Goal: Task Accomplishment & Management: Complete application form

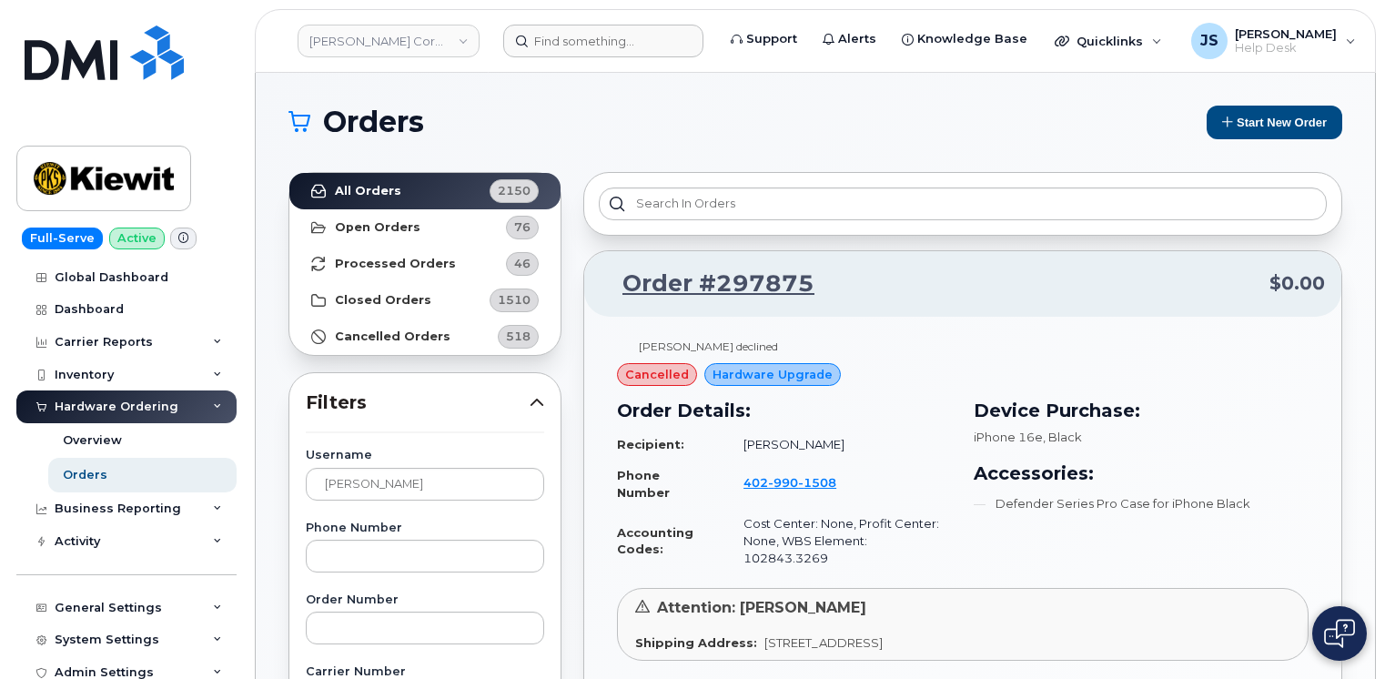
scroll to position [182, 0]
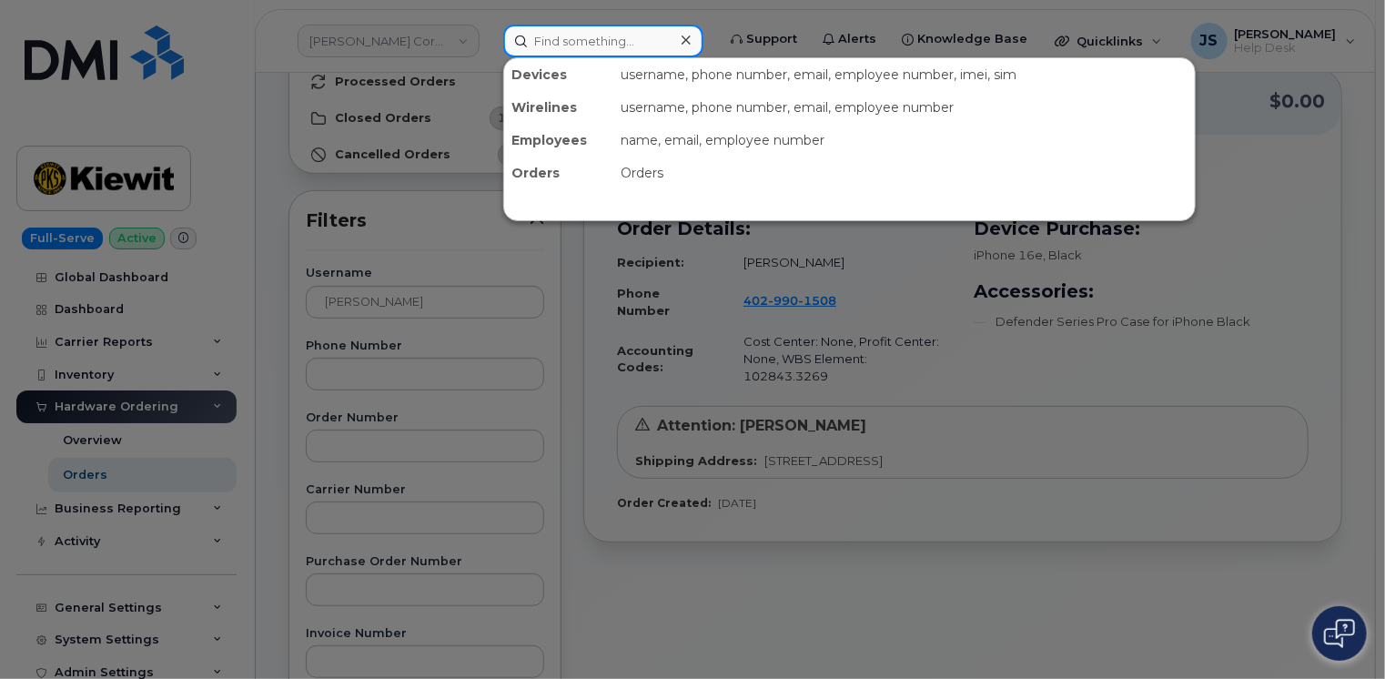
paste input "298767"
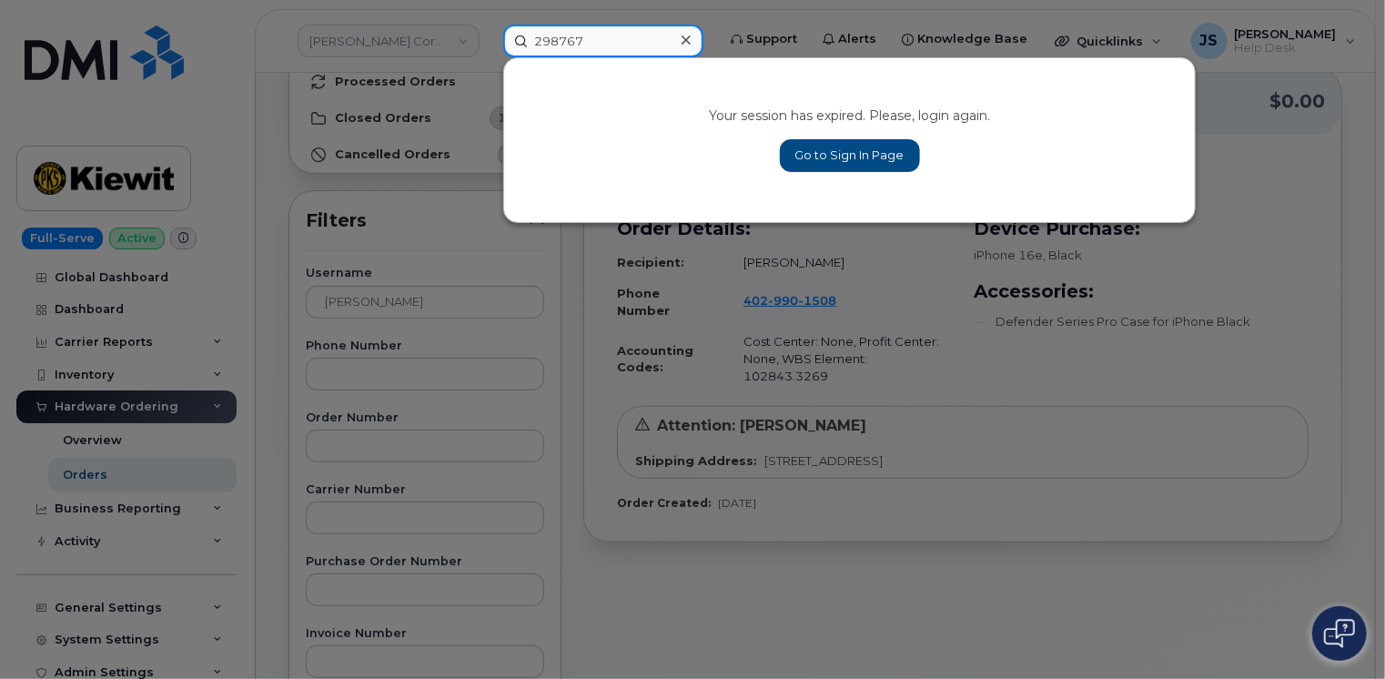
type input "298767"
click at [862, 150] on link "Go to Sign In Page" at bounding box center [850, 155] width 140 height 33
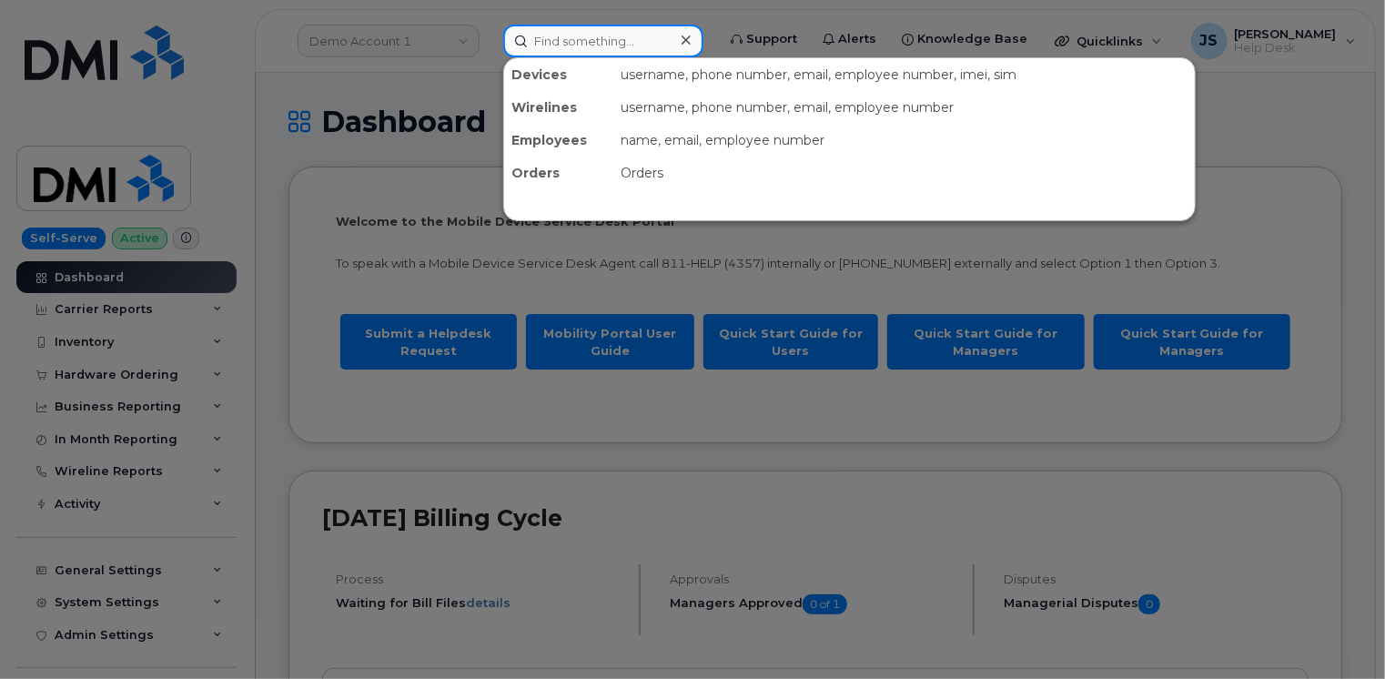
paste input "298767"
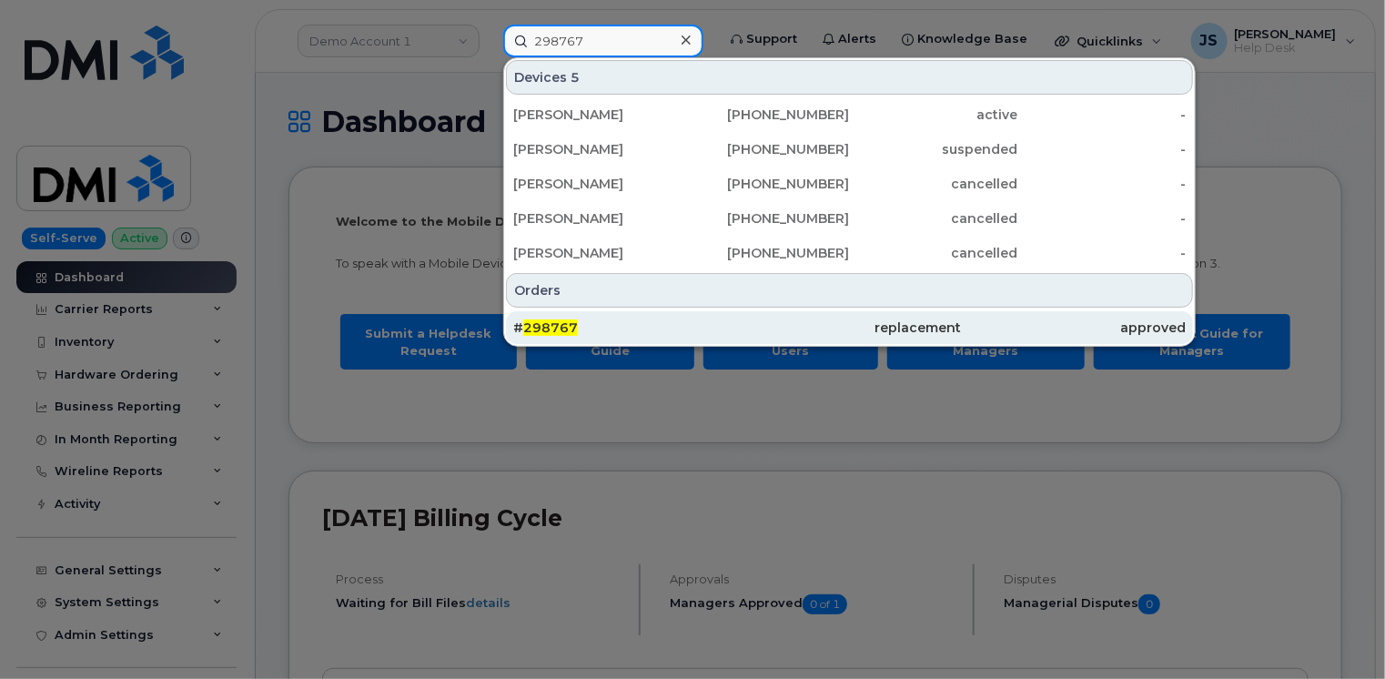
type input "298767"
click at [604, 329] on div "# 298767" at bounding box center [625, 327] width 224 height 18
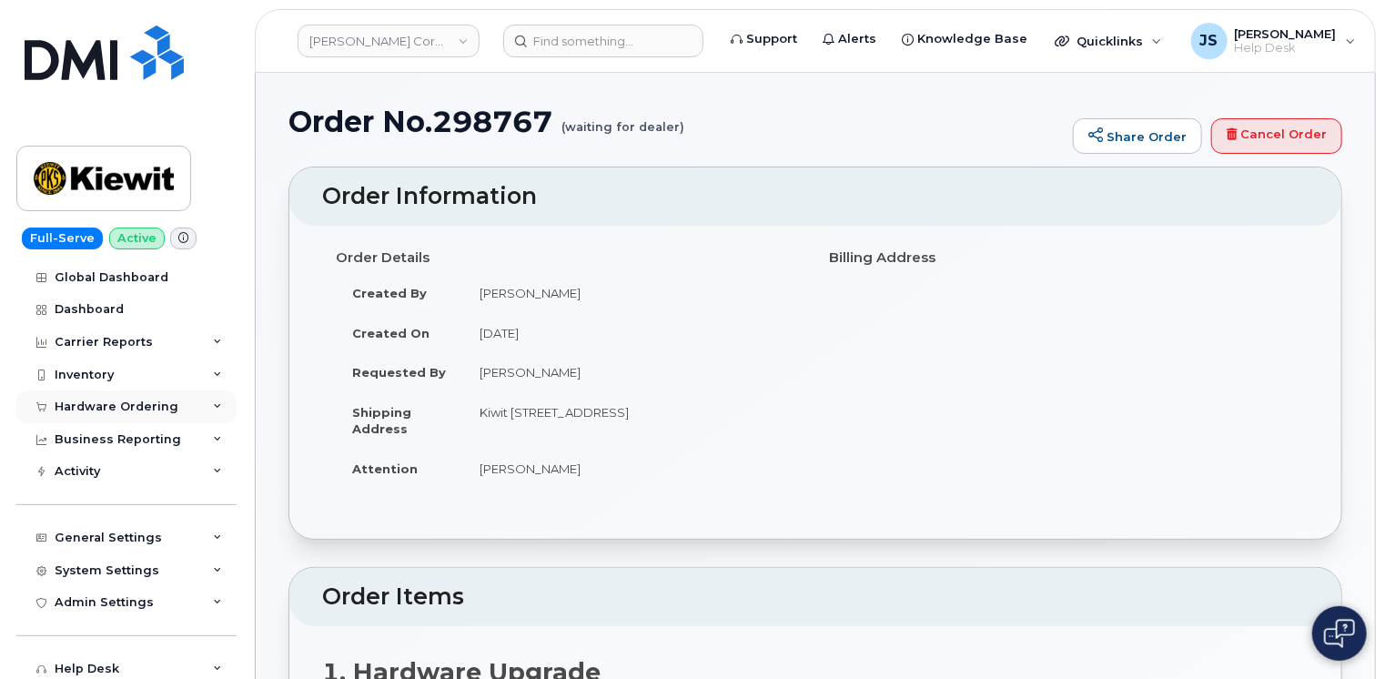
click at [207, 404] on div "Hardware Ordering" at bounding box center [126, 406] width 220 height 33
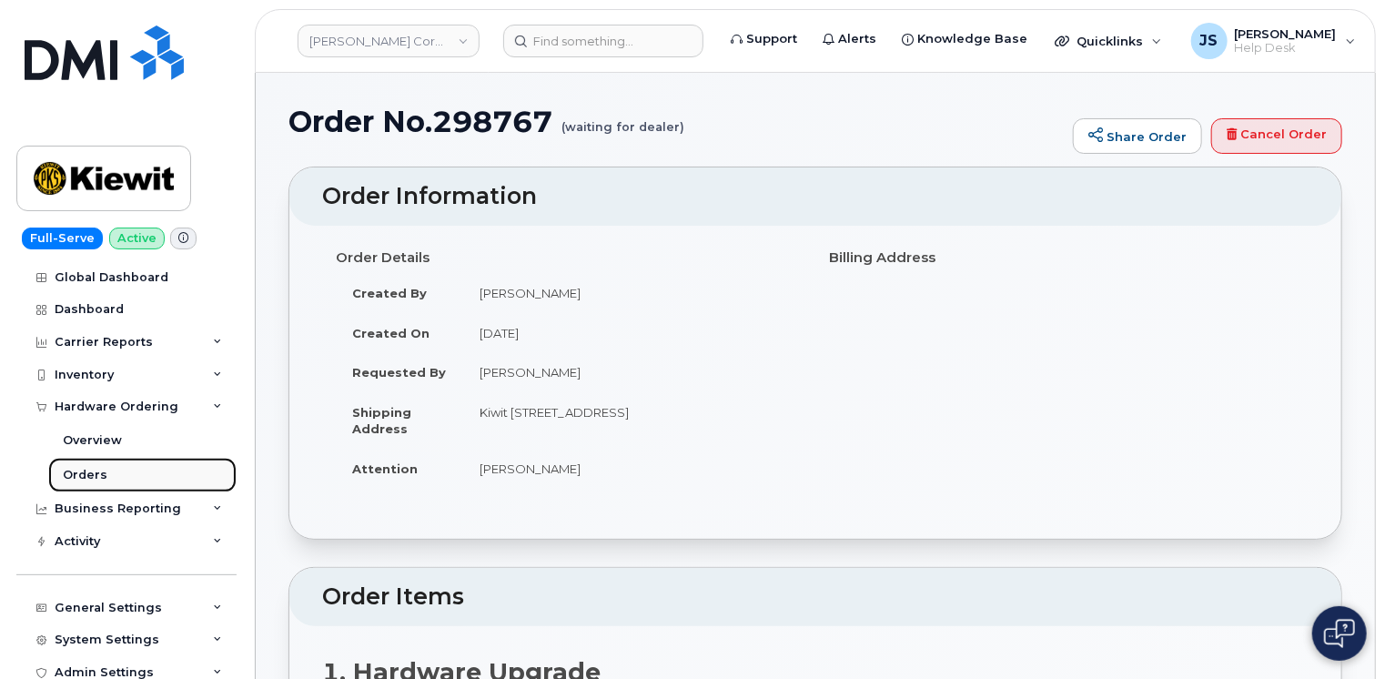
click at [98, 475] on div "Orders" at bounding box center [85, 475] width 45 height 16
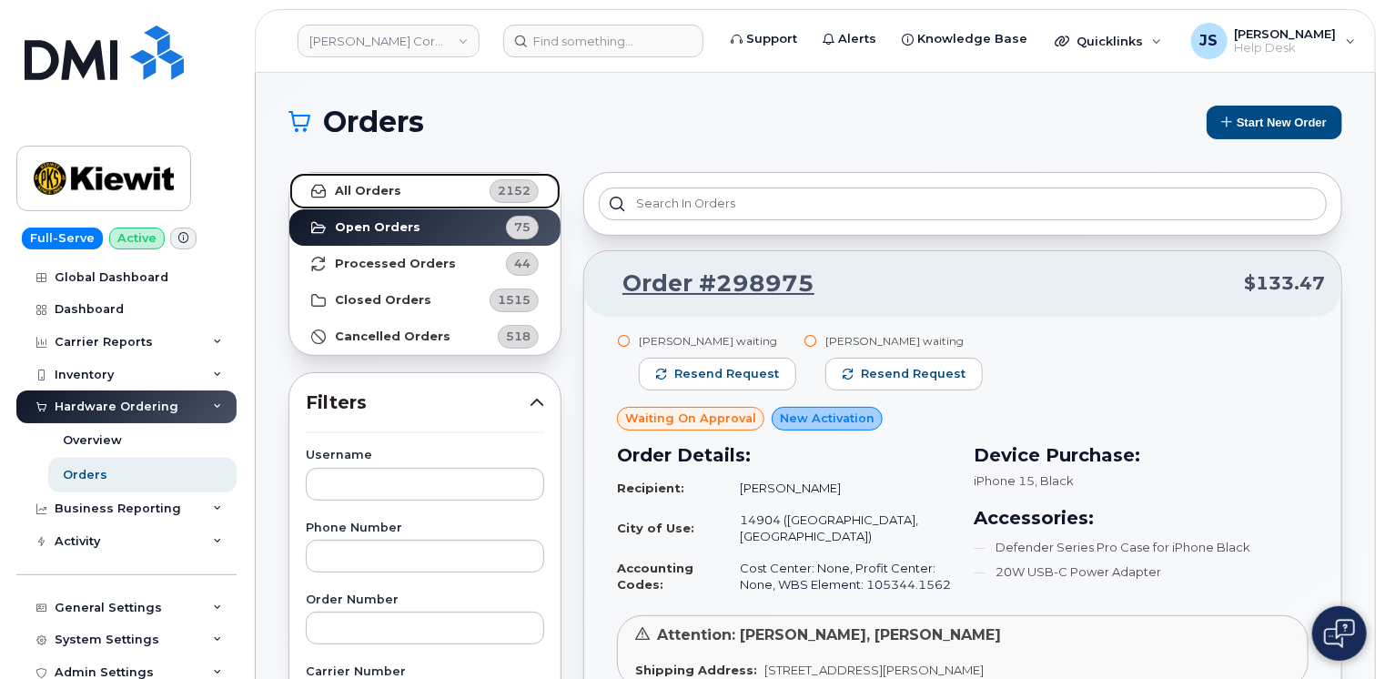
click at [355, 192] on strong "All Orders" at bounding box center [368, 191] width 66 height 15
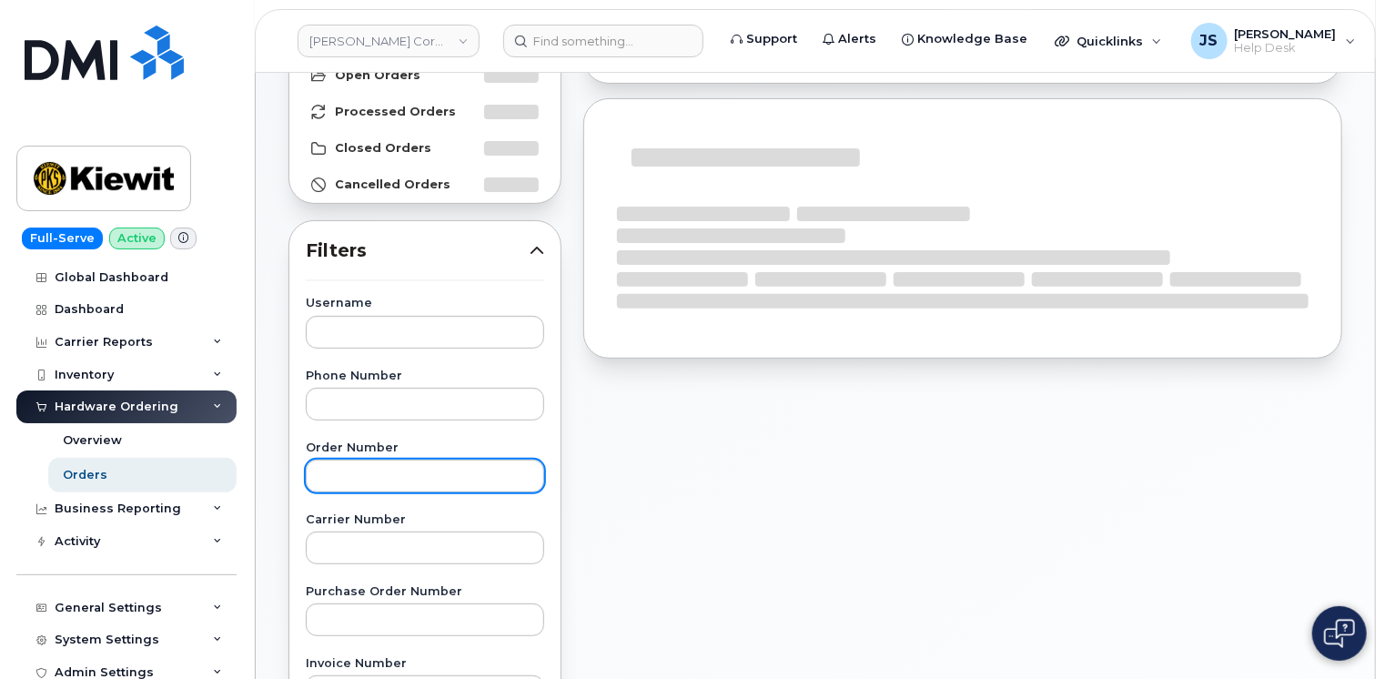
scroll to position [182, 0]
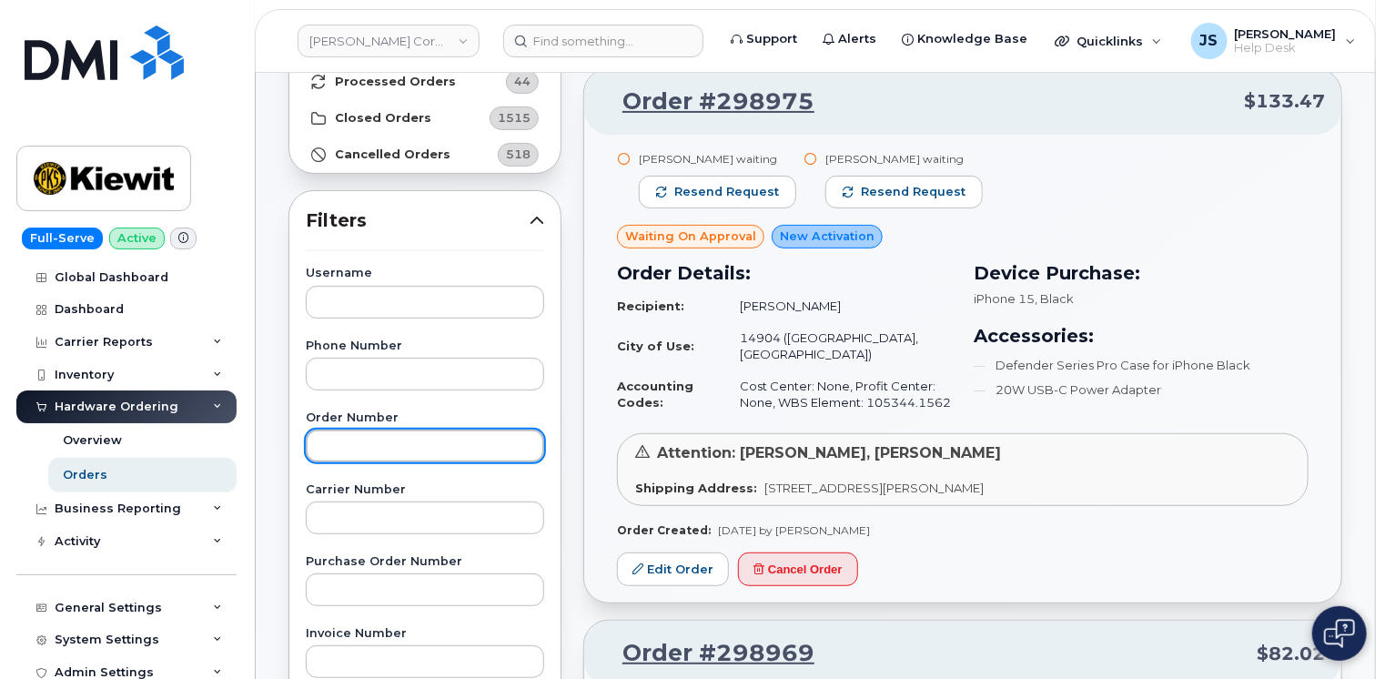
paste input "298767"
type input "298767"
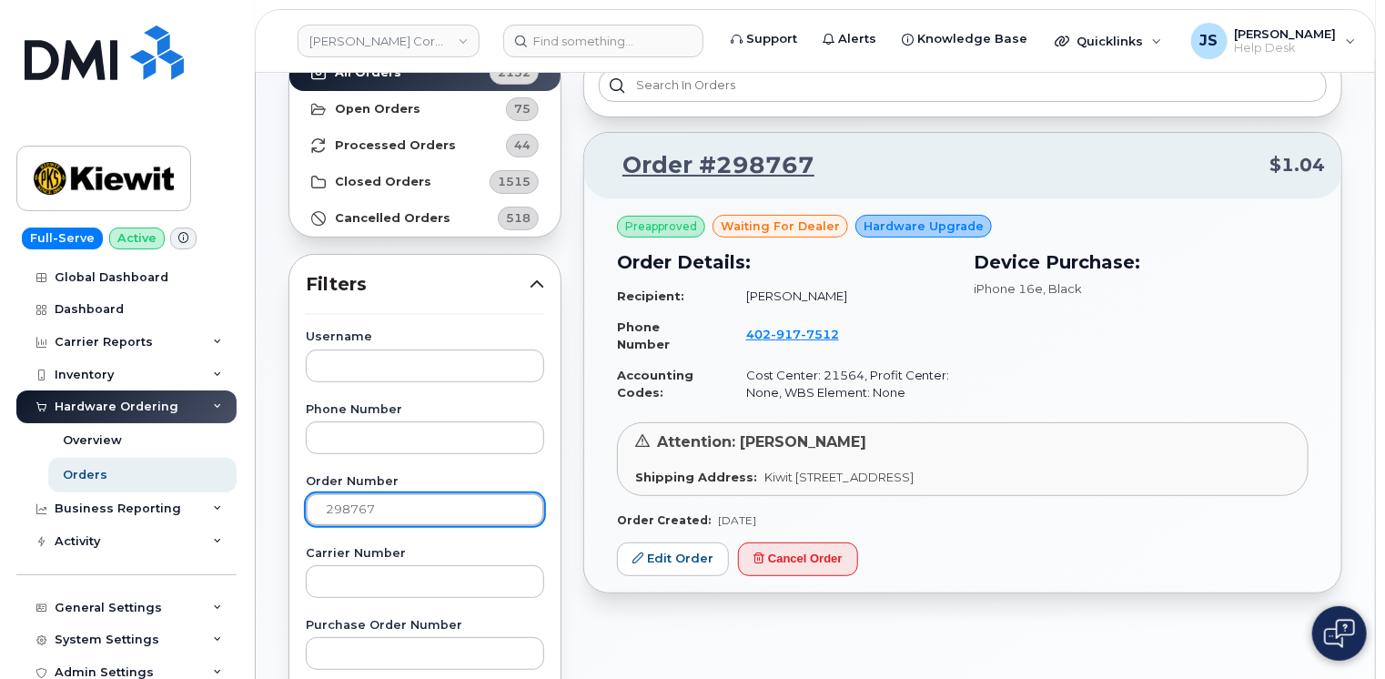
scroll to position [91, 0]
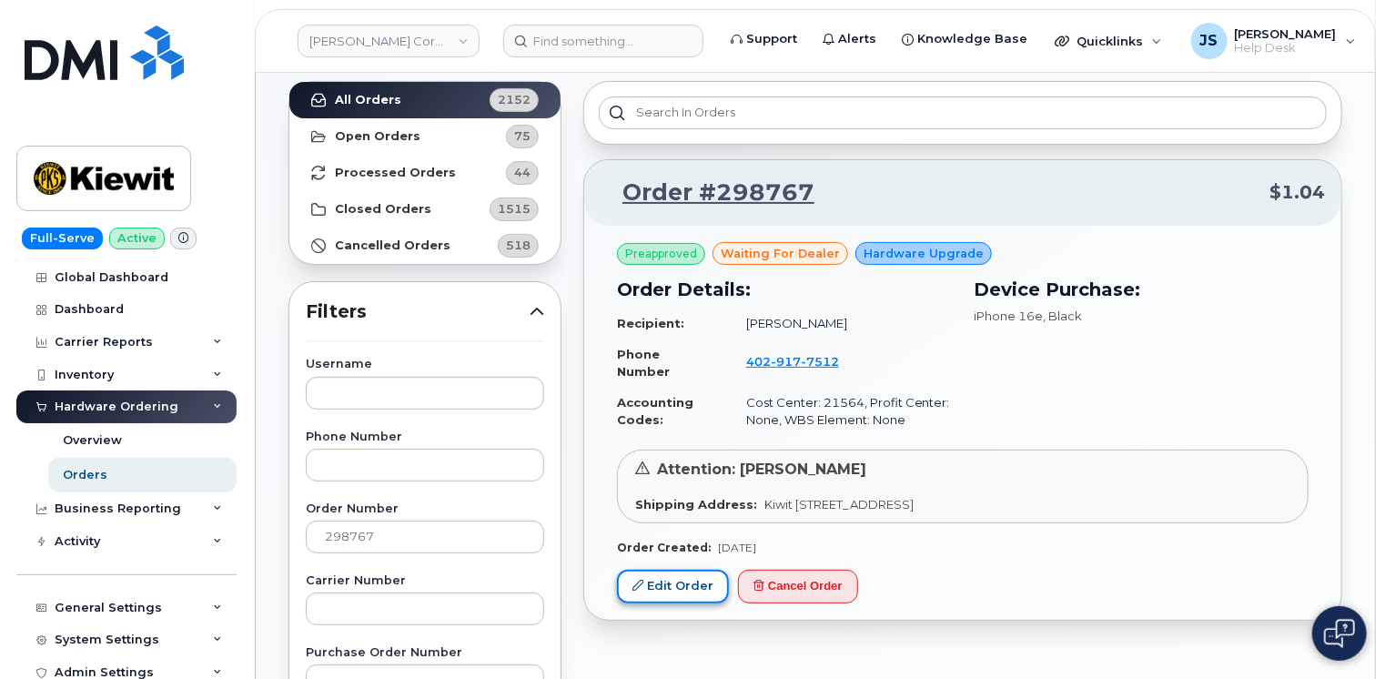
click at [634, 586] on icon at bounding box center [637, 584] width 11 height 11
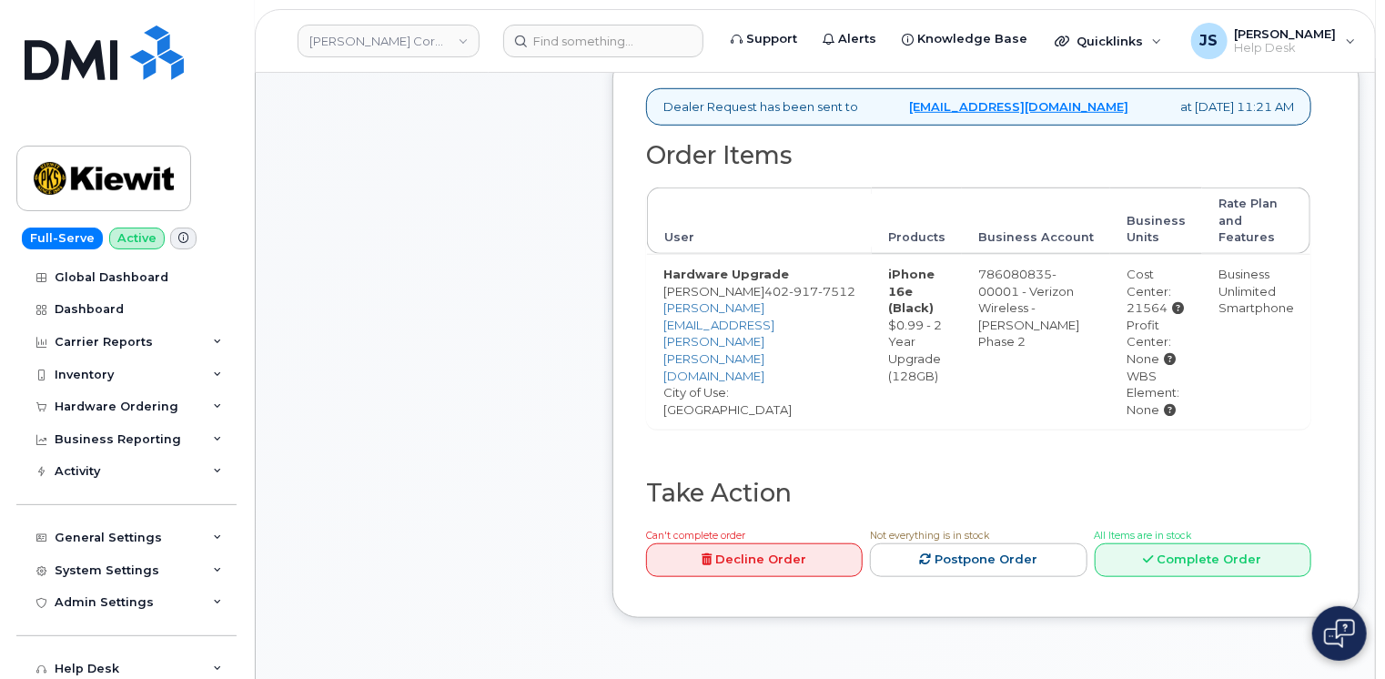
scroll to position [819, 0]
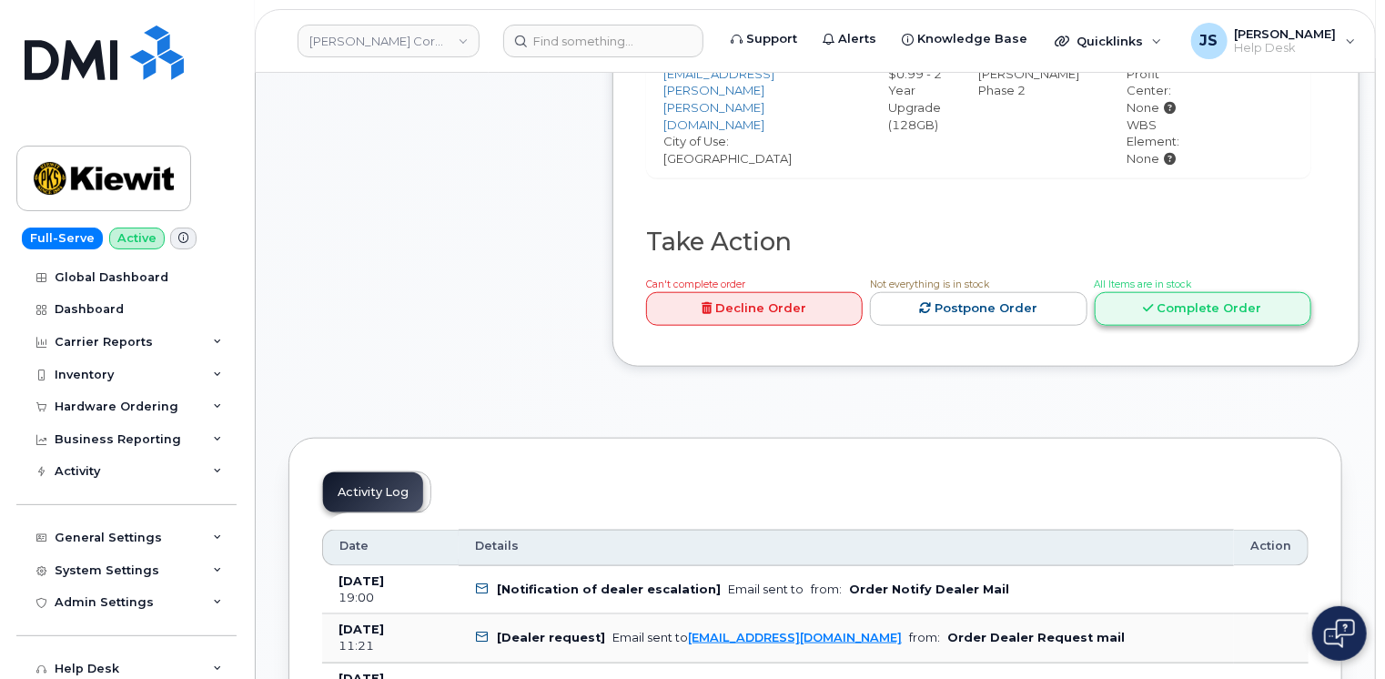
click at [1218, 326] on link "Complete Order" at bounding box center [1202, 309] width 217 height 34
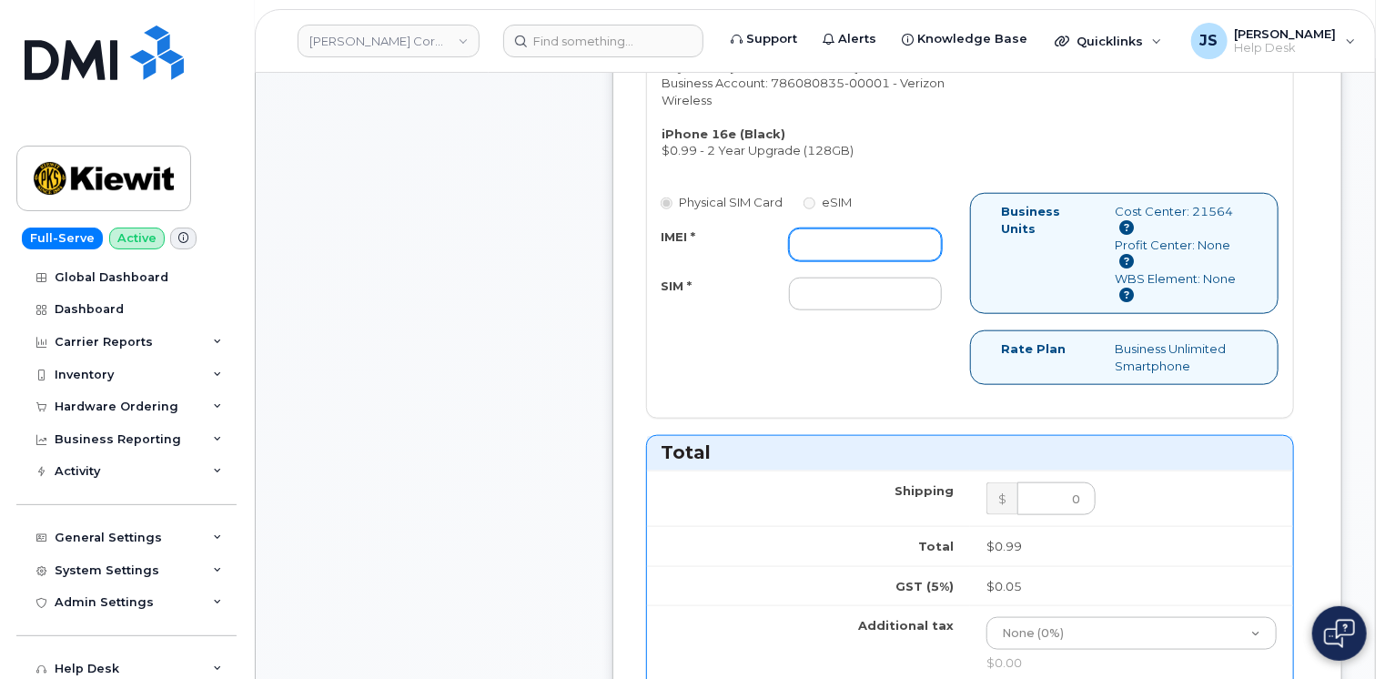
paste input "351418499215332"
type input "351418499215332"
click at [847, 310] on input "SIM *" at bounding box center [865, 293] width 153 height 33
type input "n/a"
click at [627, 352] on div "Dealer Request has been sent to mobilitysupport@dminc.com at Aug 20, 2025 11:21…" at bounding box center [977, 577] width 730 height 1549
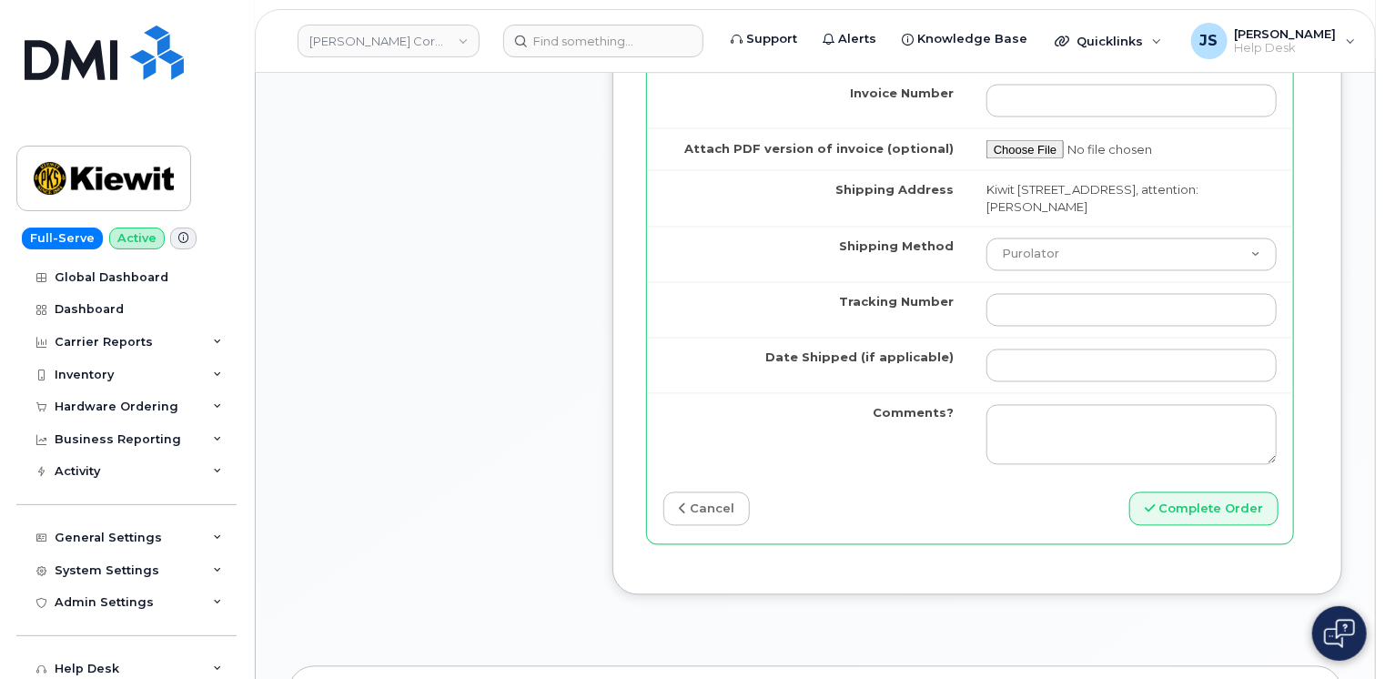
scroll to position [1638, 0]
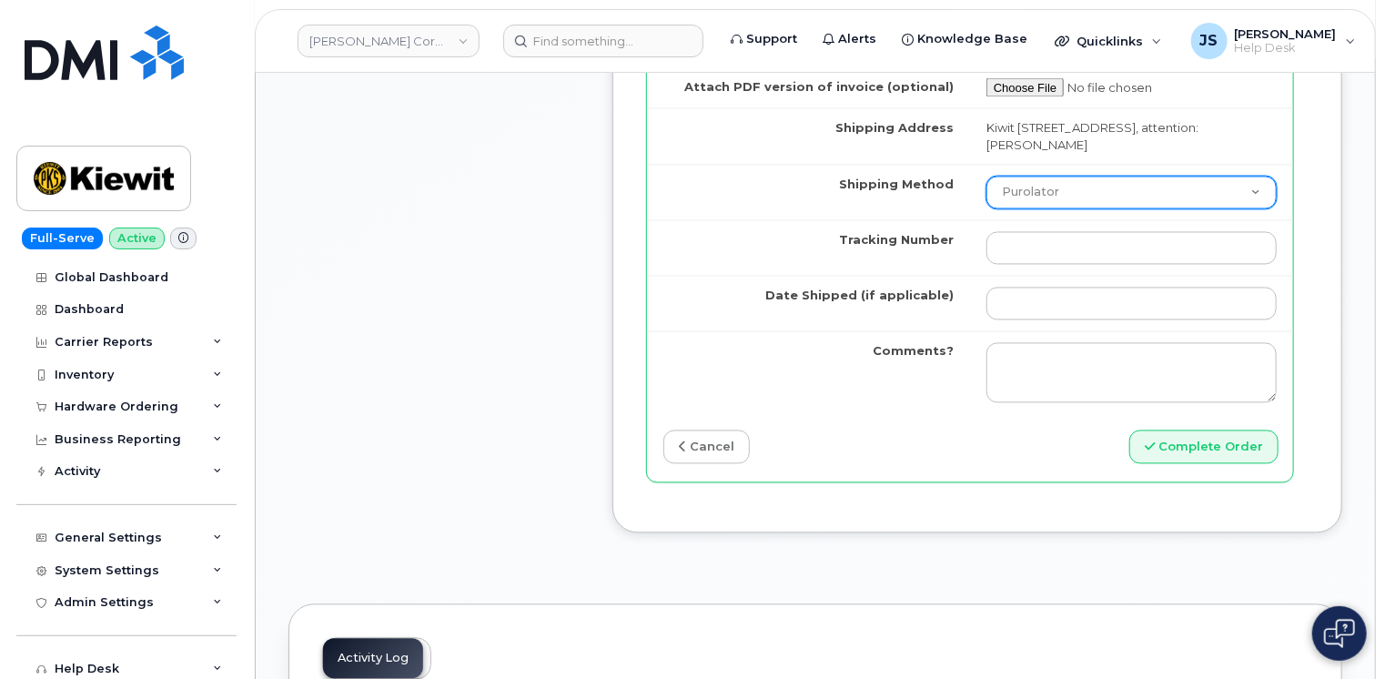
click at [1011, 209] on select "Purolator UPS FedEx Canada Post Courier Other Drop Off Pick Up" at bounding box center [1131, 192] width 290 height 33
select select "UPS"
click at [986, 204] on select "Purolator UPS FedEx Canada Post Courier Other Drop Off Pick Up" at bounding box center [1131, 192] width 290 height 33
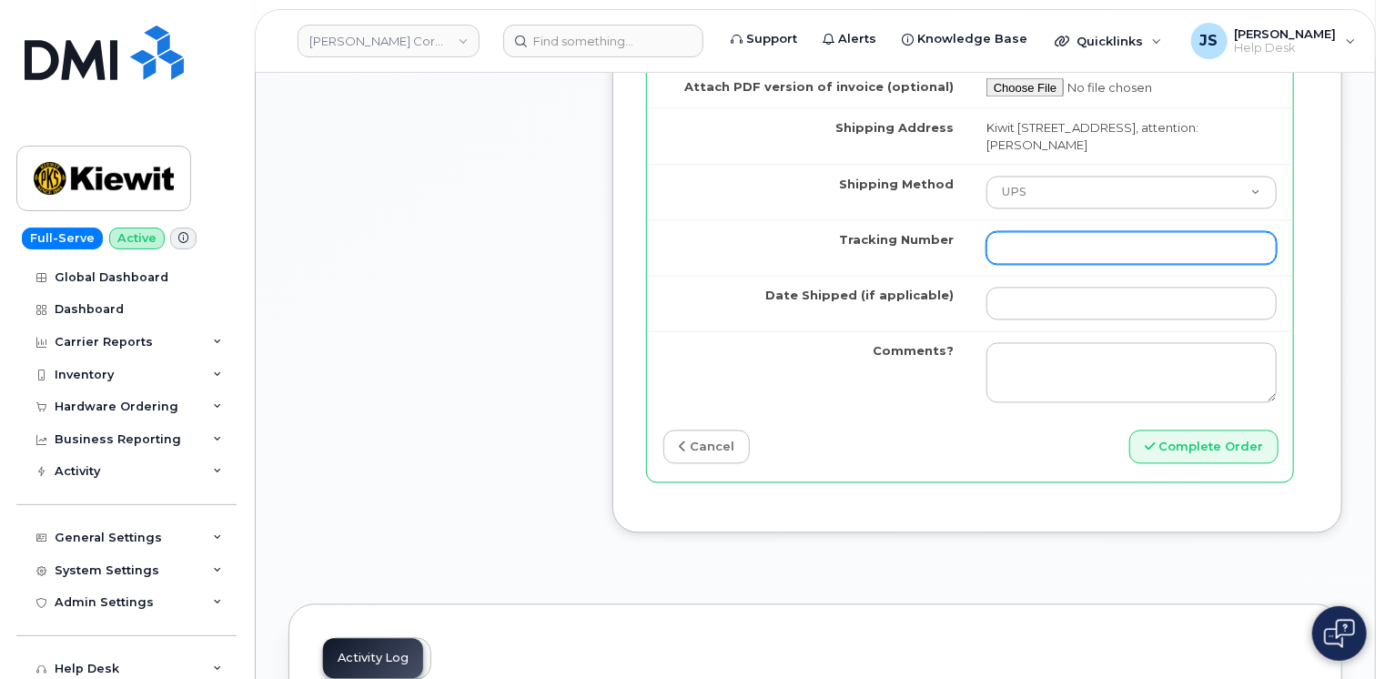
click at [1023, 265] on input "Tracking Number" at bounding box center [1131, 248] width 290 height 33
paste input "1Z4367572433005810"
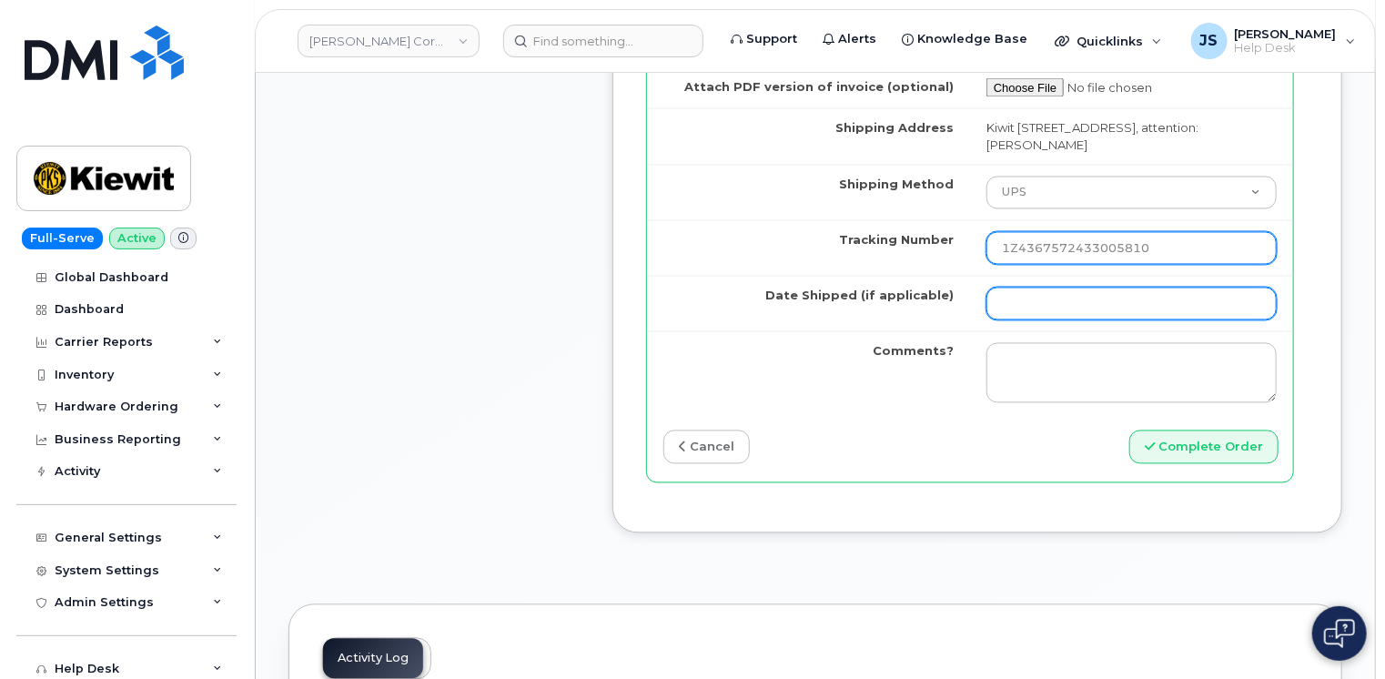
type input "1Z4367572433005810"
click at [1160, 320] on input "Date Shipped (if applicable)" at bounding box center [1131, 303] width 290 height 33
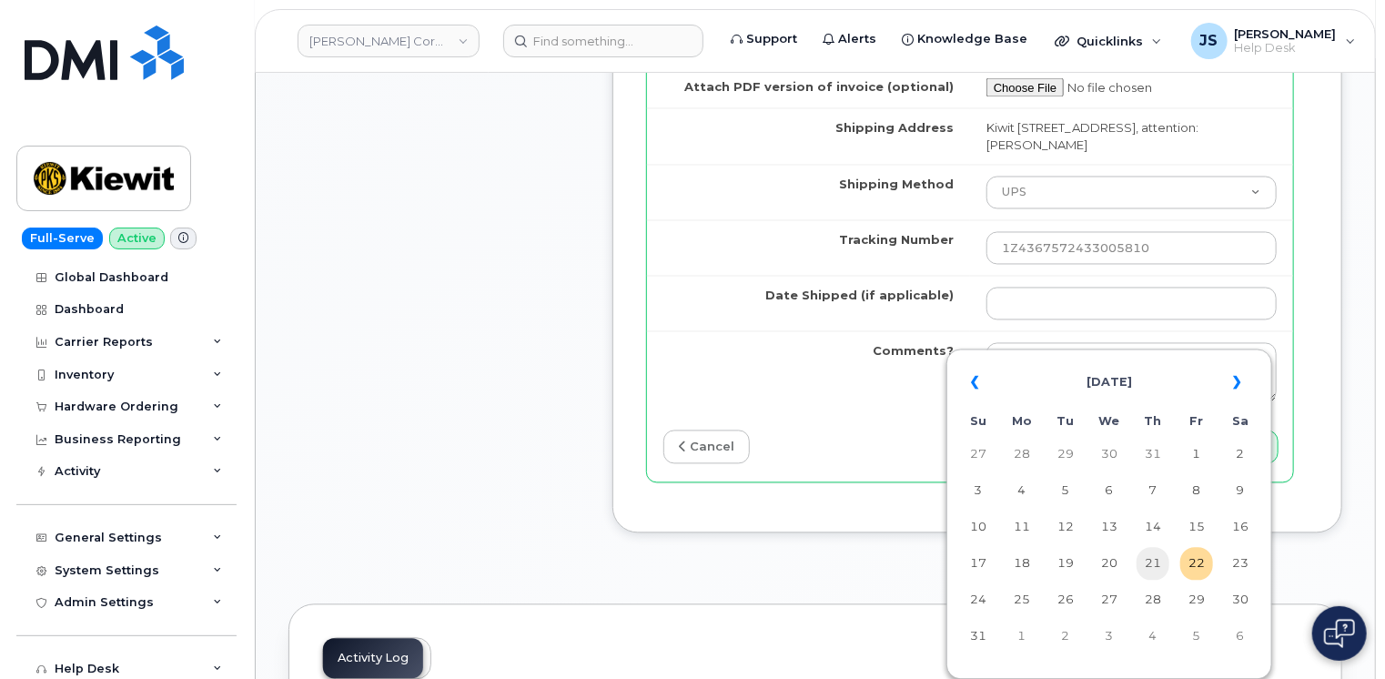
click at [1157, 572] on td "21" at bounding box center [1152, 564] width 33 height 33
type input "2025-08-21"
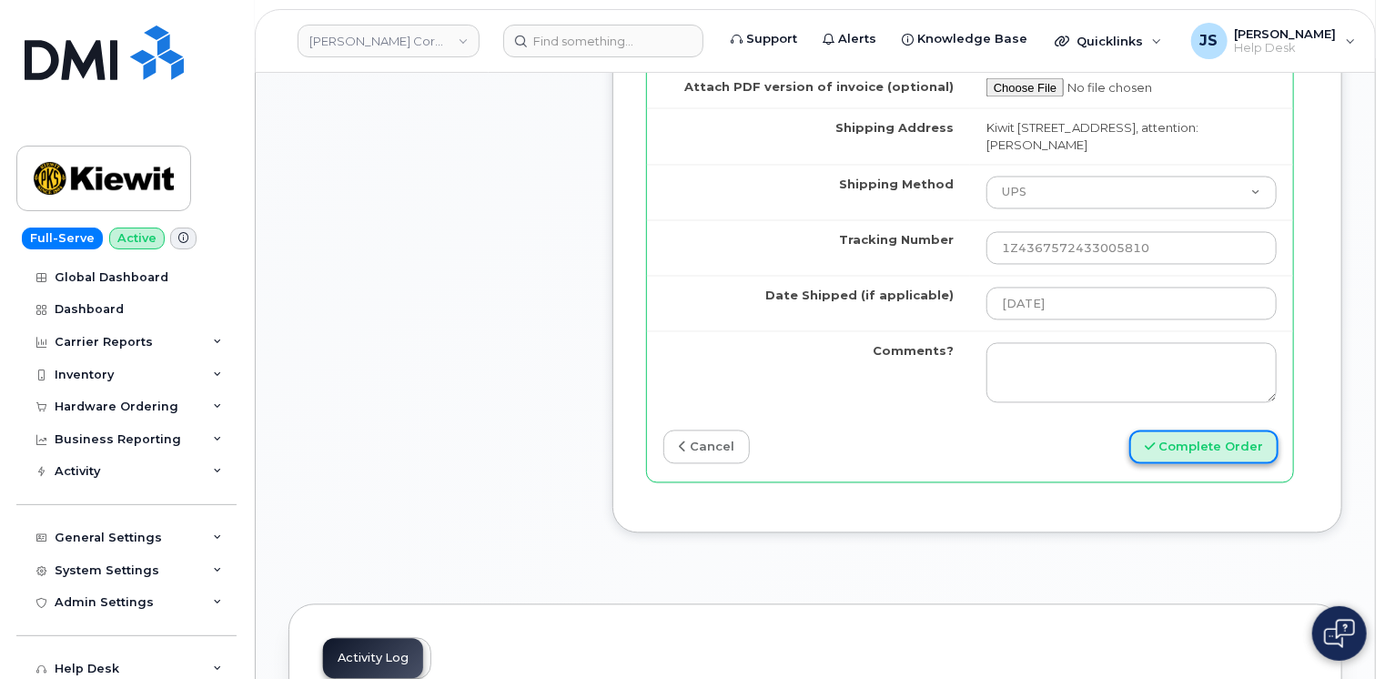
click at [1212, 464] on button "Complete Order" at bounding box center [1203, 447] width 149 height 34
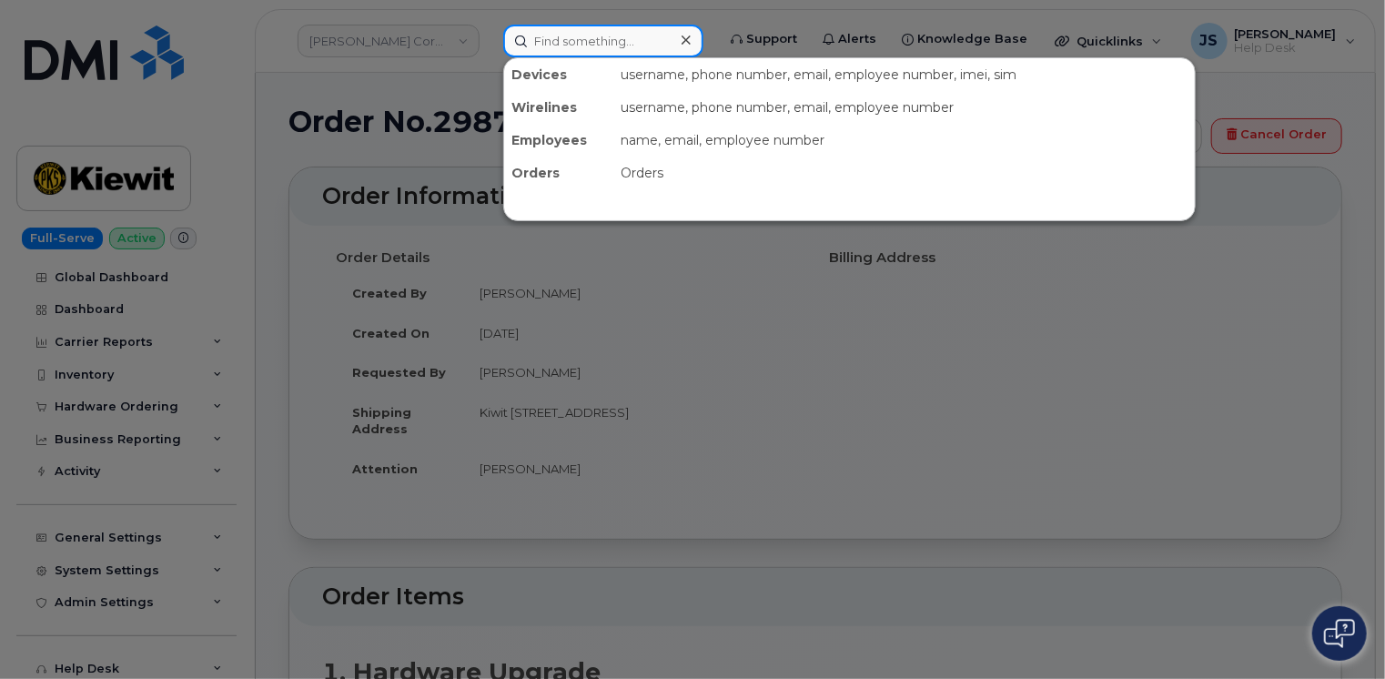
paste input "4026596614"
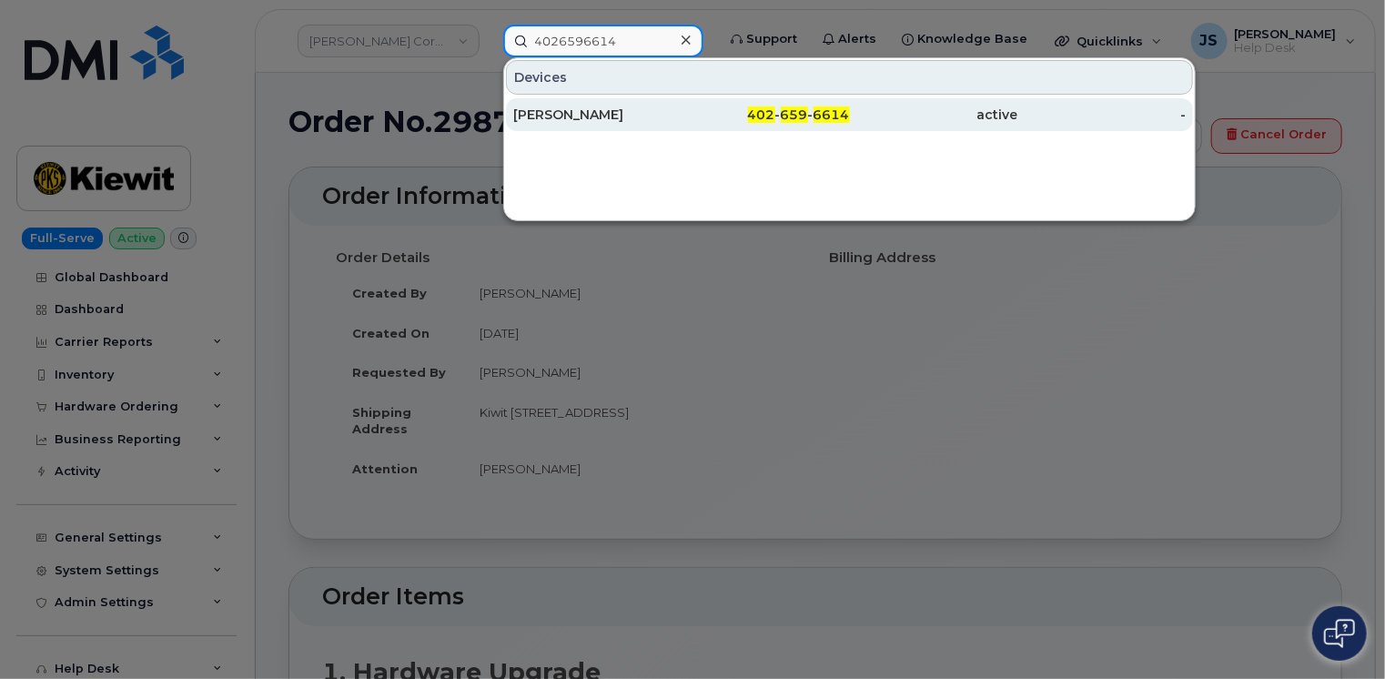
type input "4026596614"
click at [620, 111] on div "[PERSON_NAME]" at bounding box center [597, 115] width 168 height 18
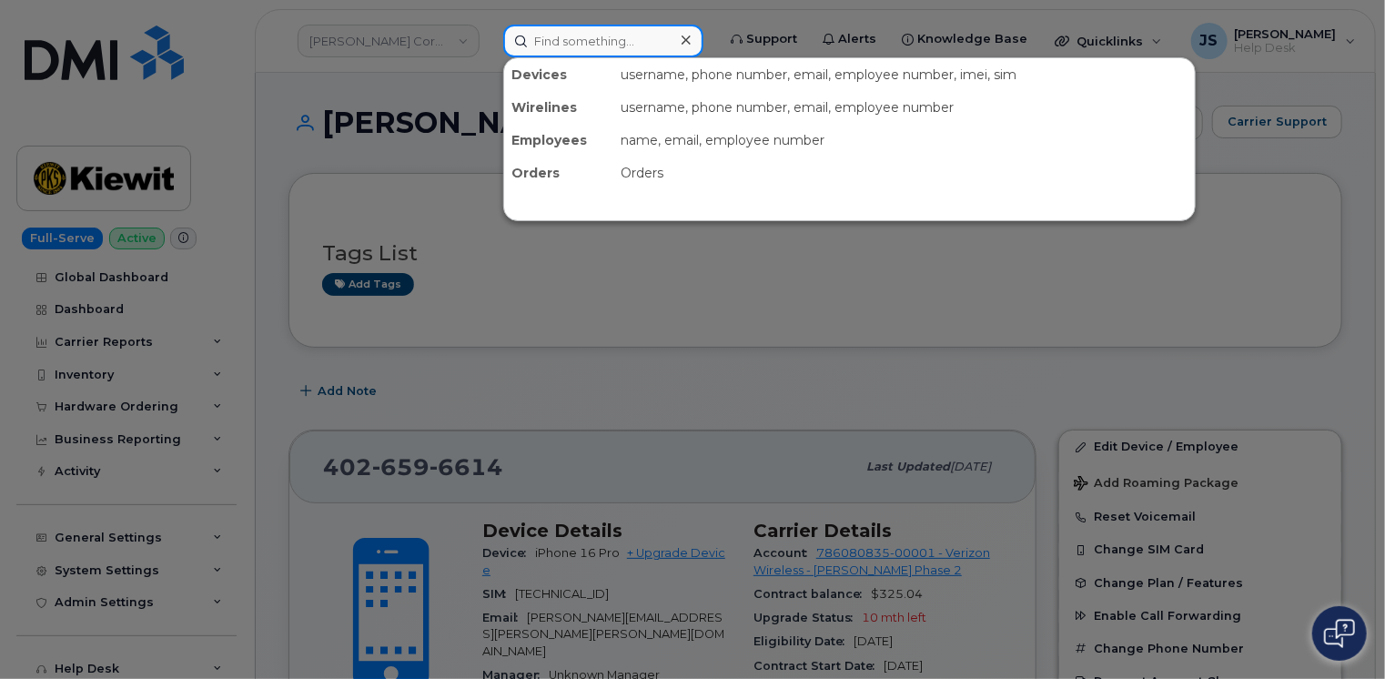
paste input "3467950366"
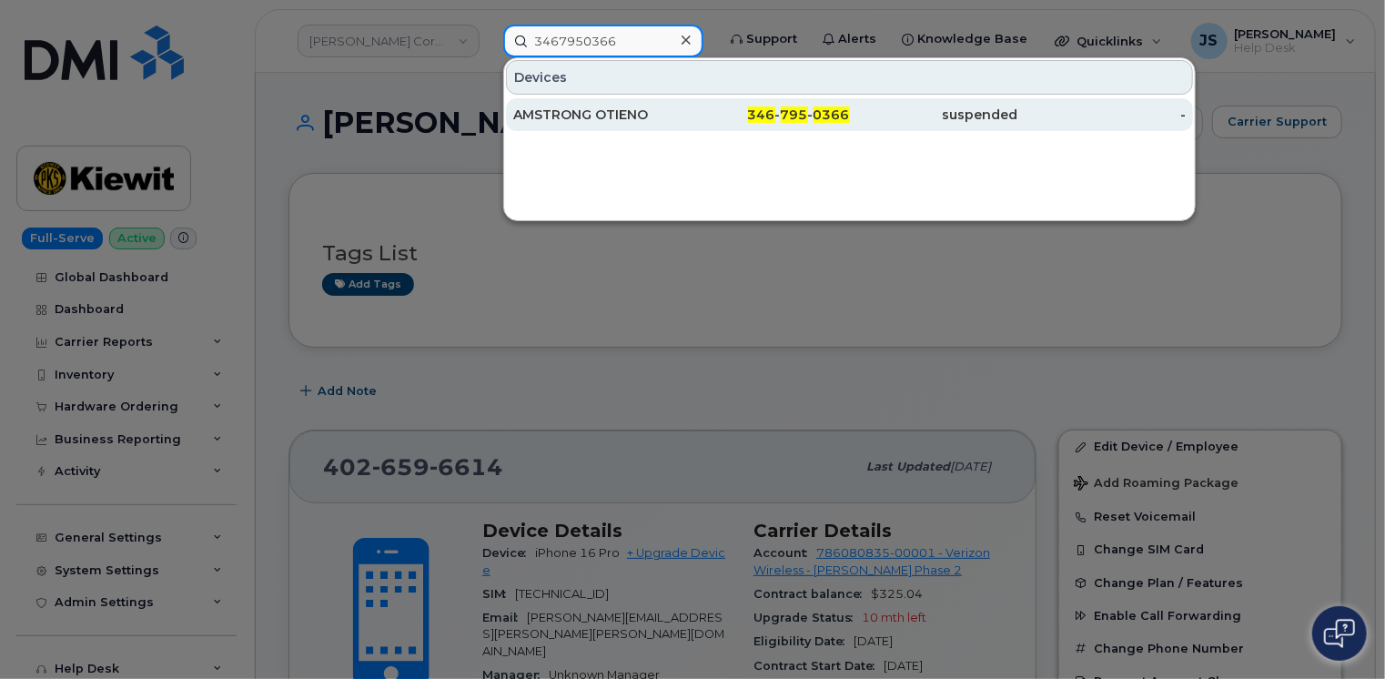
type input "3467950366"
click at [557, 109] on div "AMSTRONG OTIENO" at bounding box center [597, 115] width 168 height 18
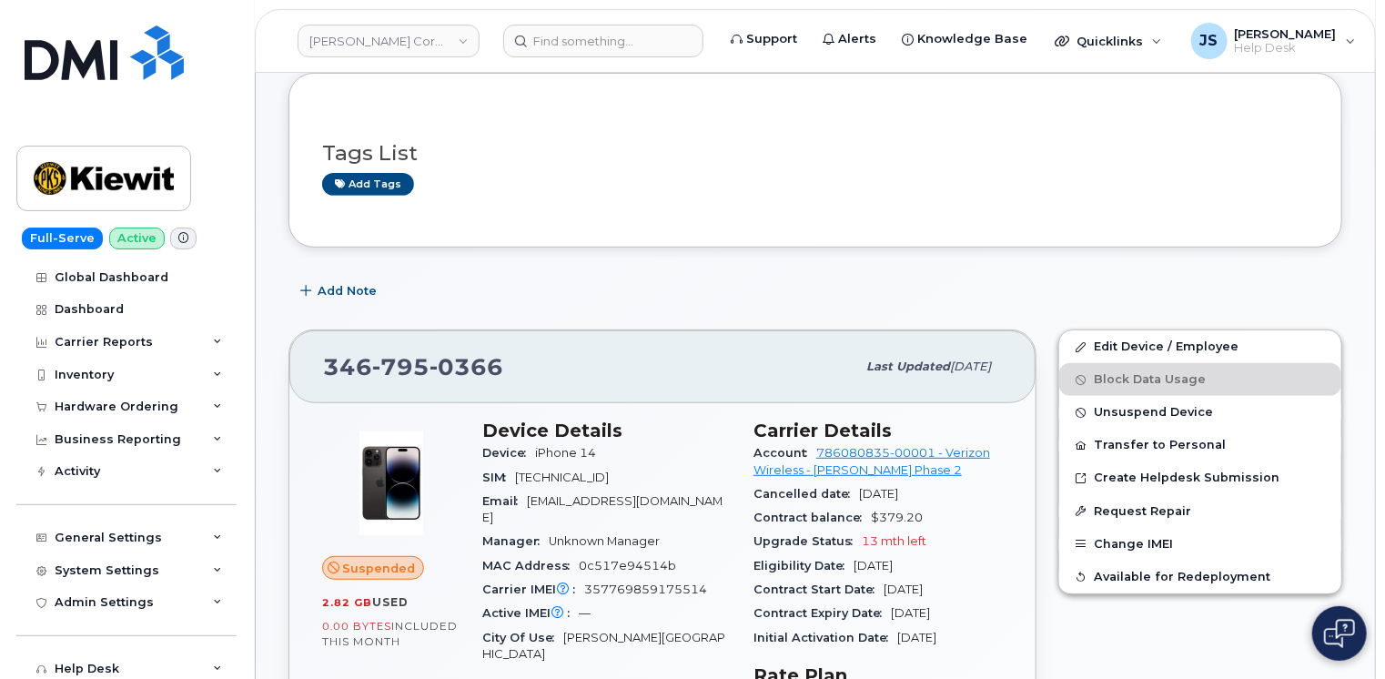
scroll to position [273, 0]
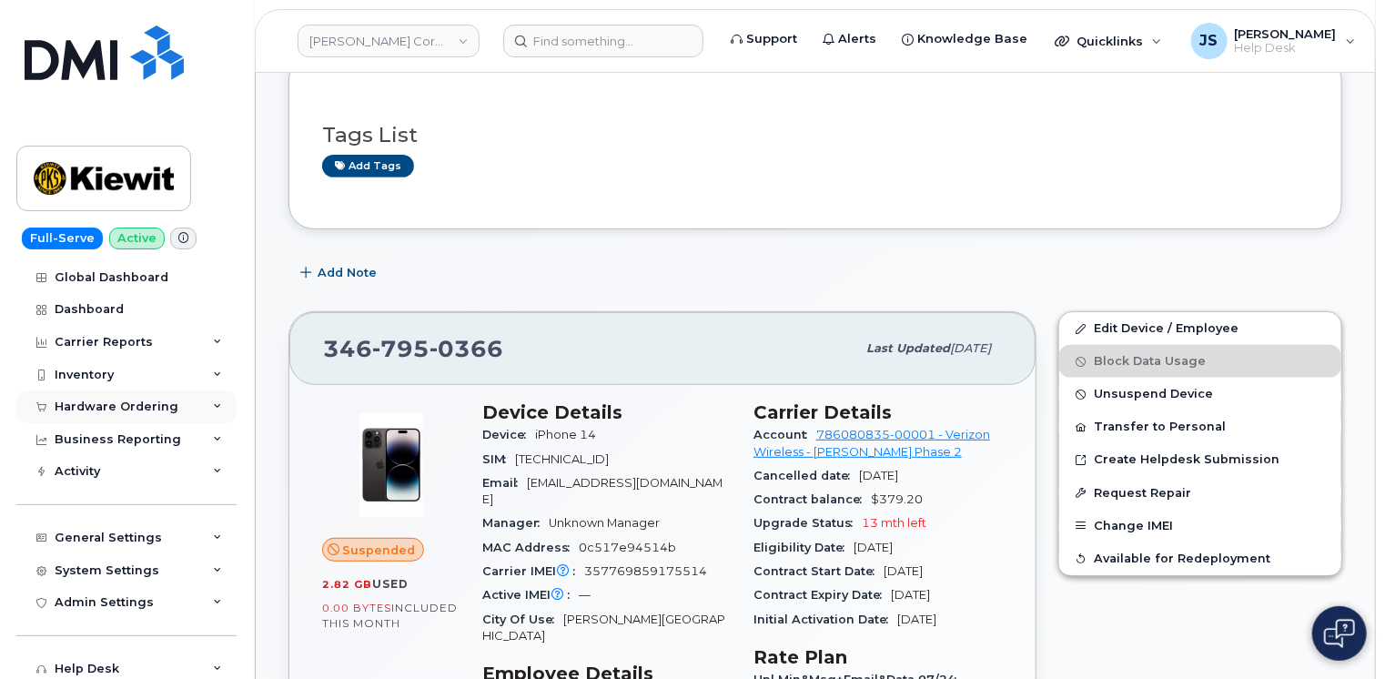
click at [152, 416] on div "Hardware Ordering" at bounding box center [126, 406] width 220 height 33
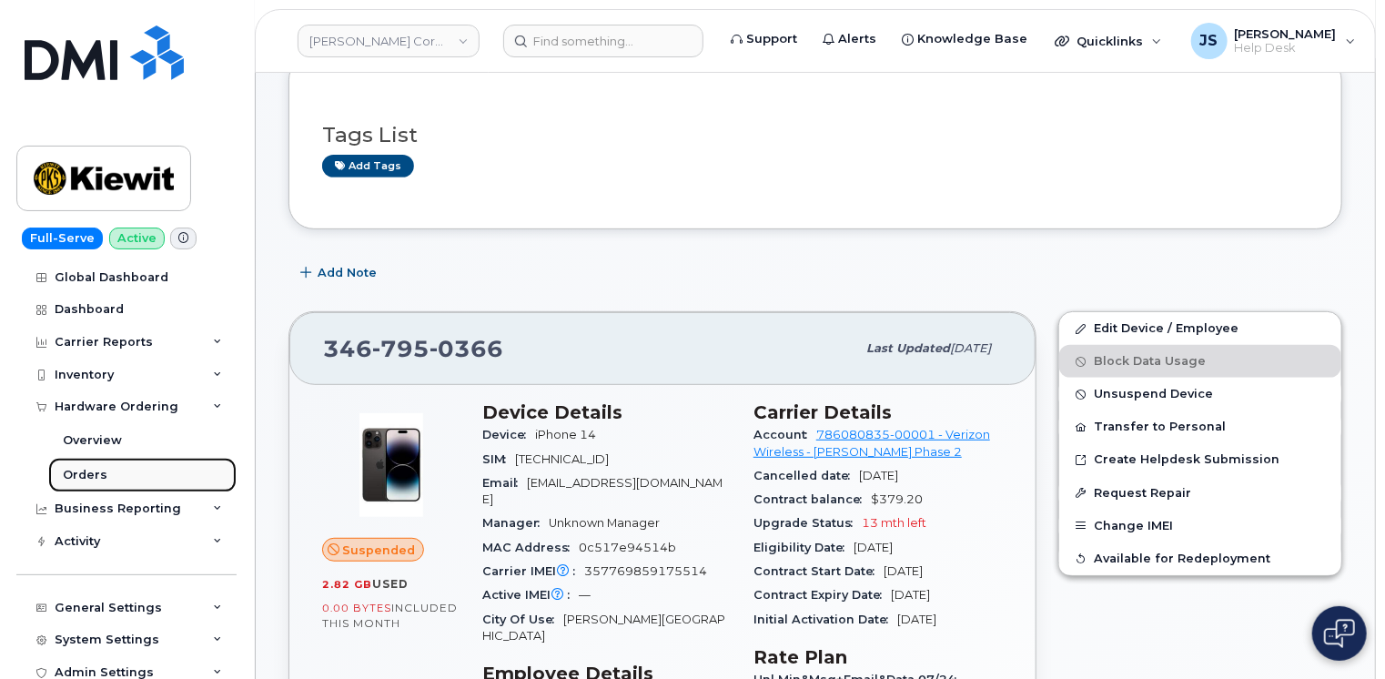
click at [93, 469] on div "Orders" at bounding box center [85, 475] width 45 height 16
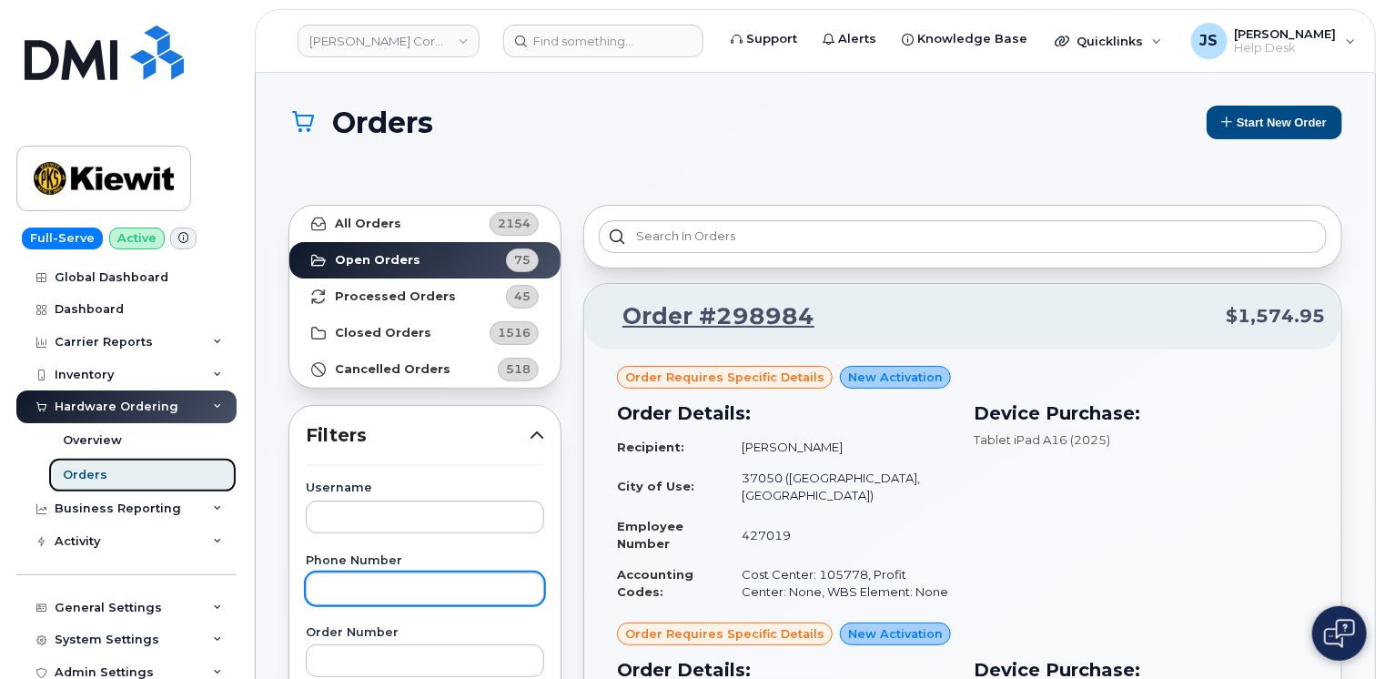
scroll to position [91, 0]
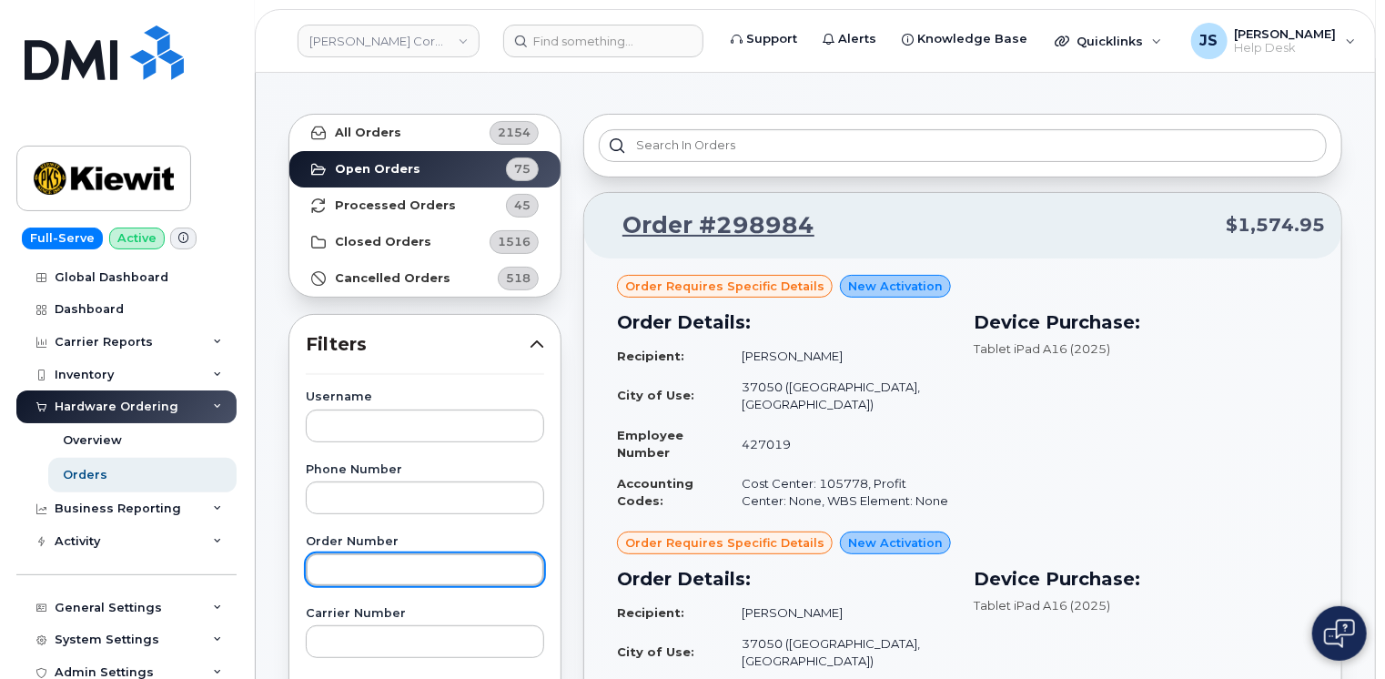
click at [355, 559] on input "text" at bounding box center [425, 569] width 238 height 33
type input "298650"
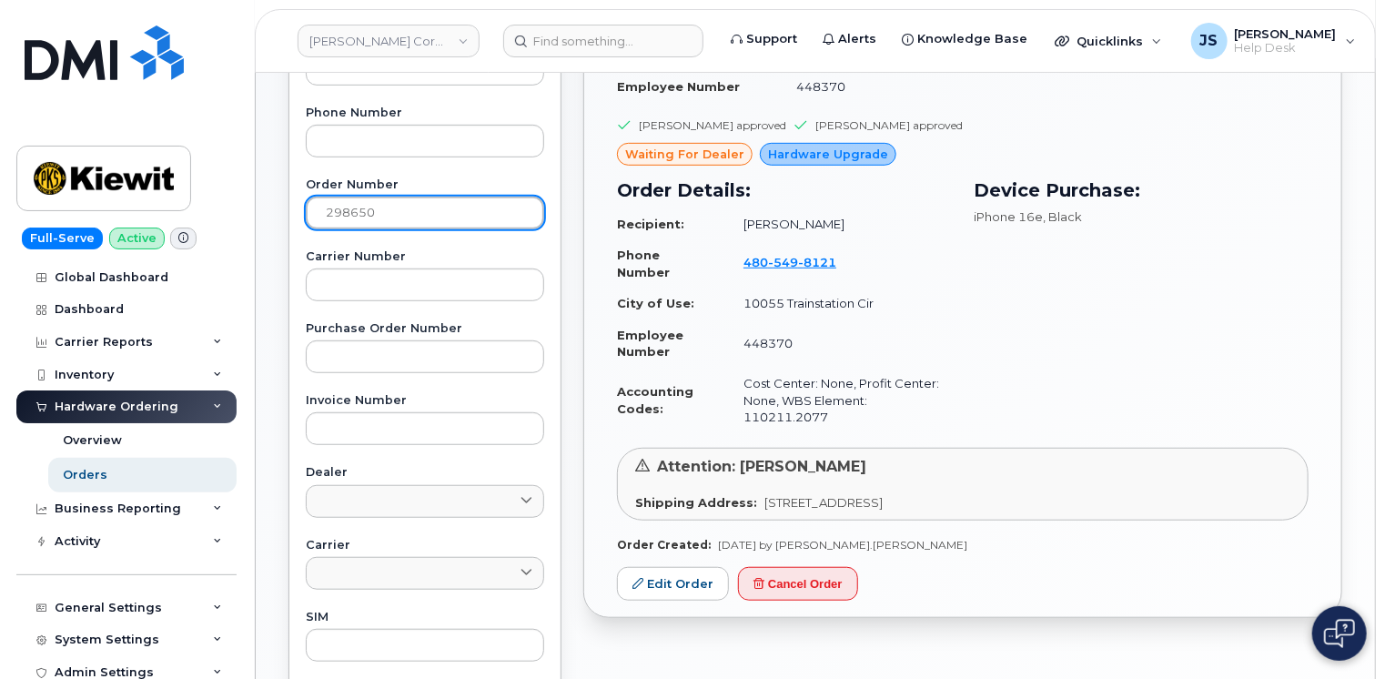
scroll to position [455, 0]
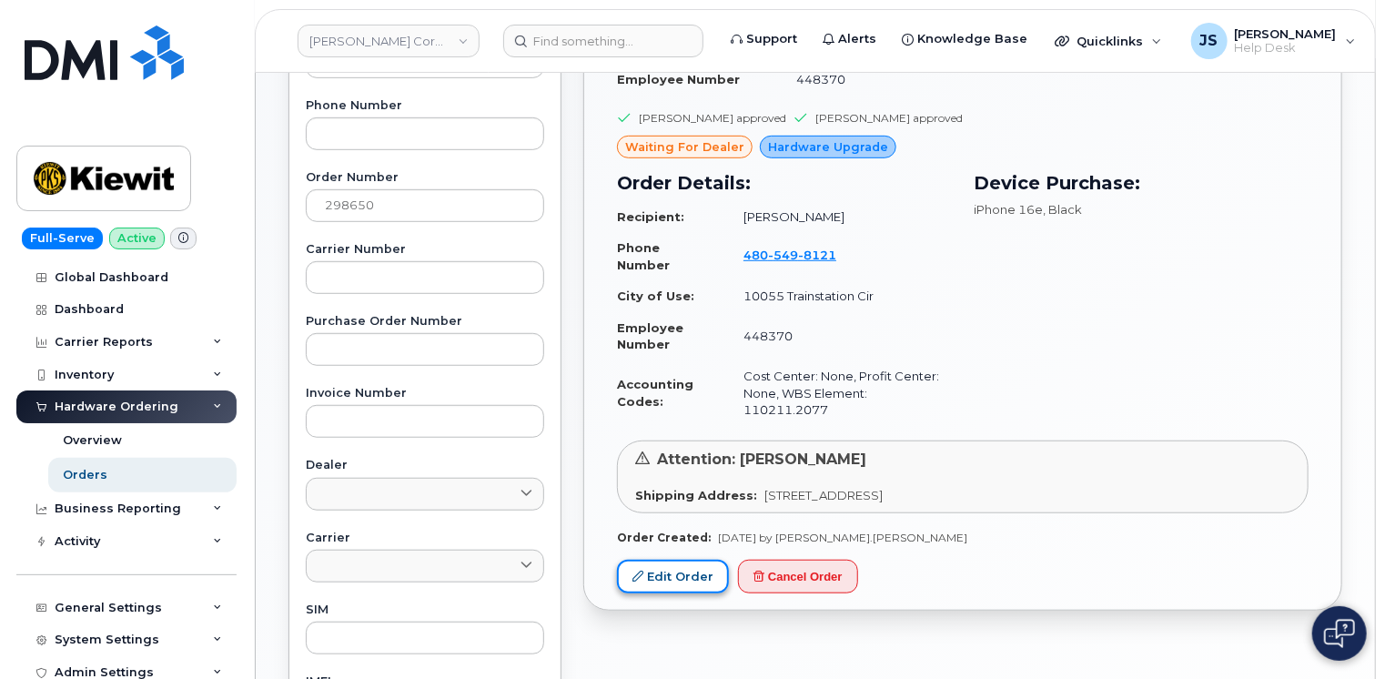
click at [651, 569] on link "Edit Order" at bounding box center [673, 576] width 112 height 34
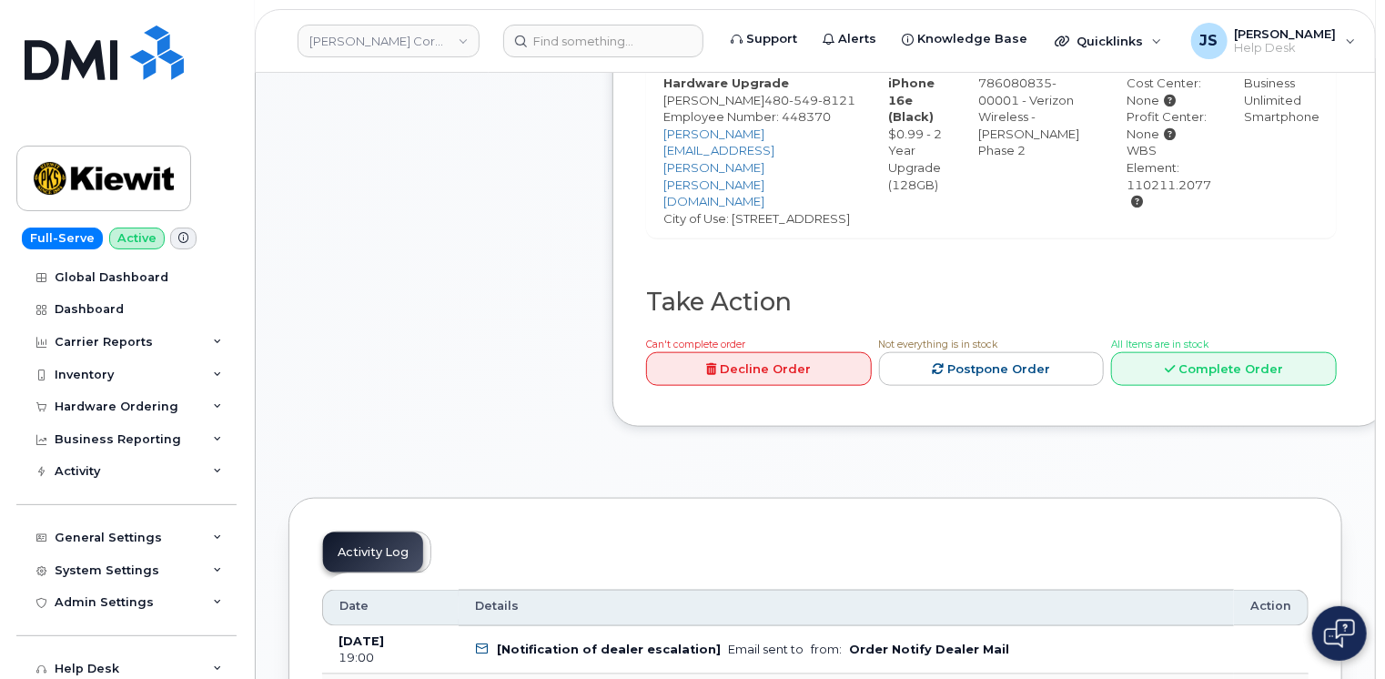
scroll to position [1001, 0]
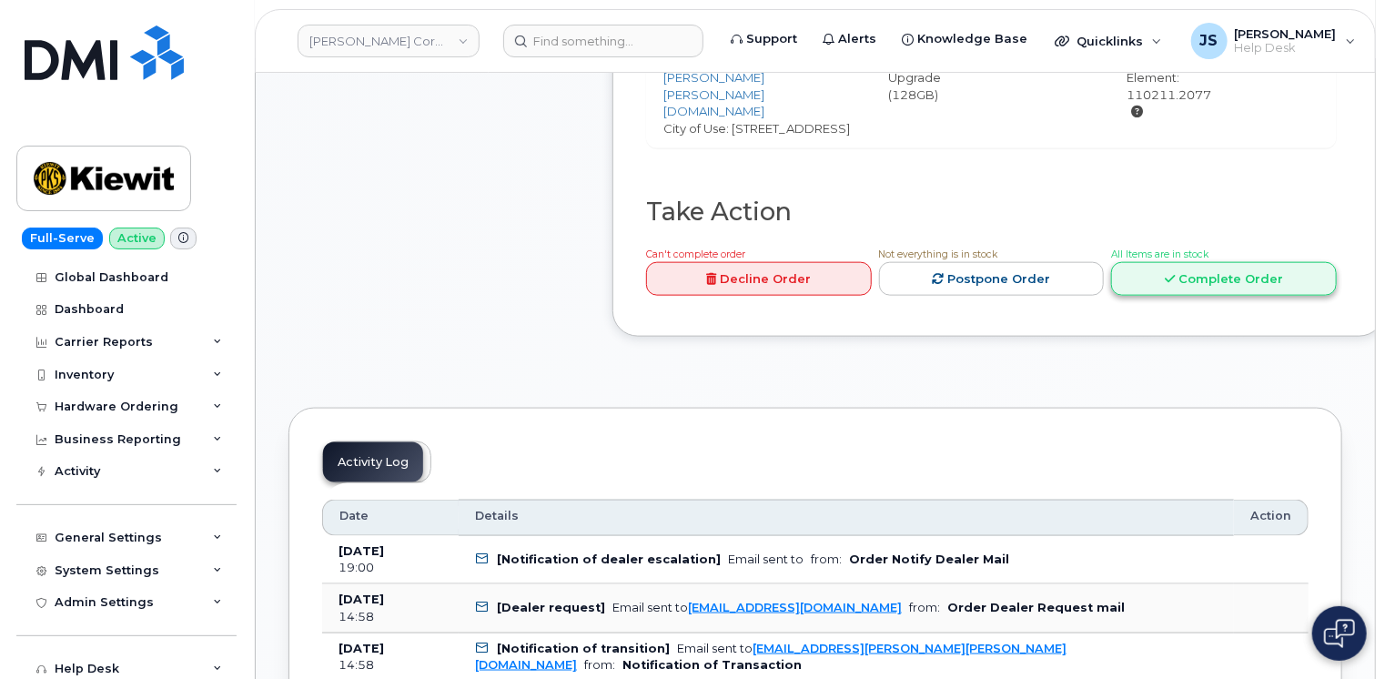
click at [1293, 262] on link "Complete Order" at bounding box center [1224, 279] width 226 height 34
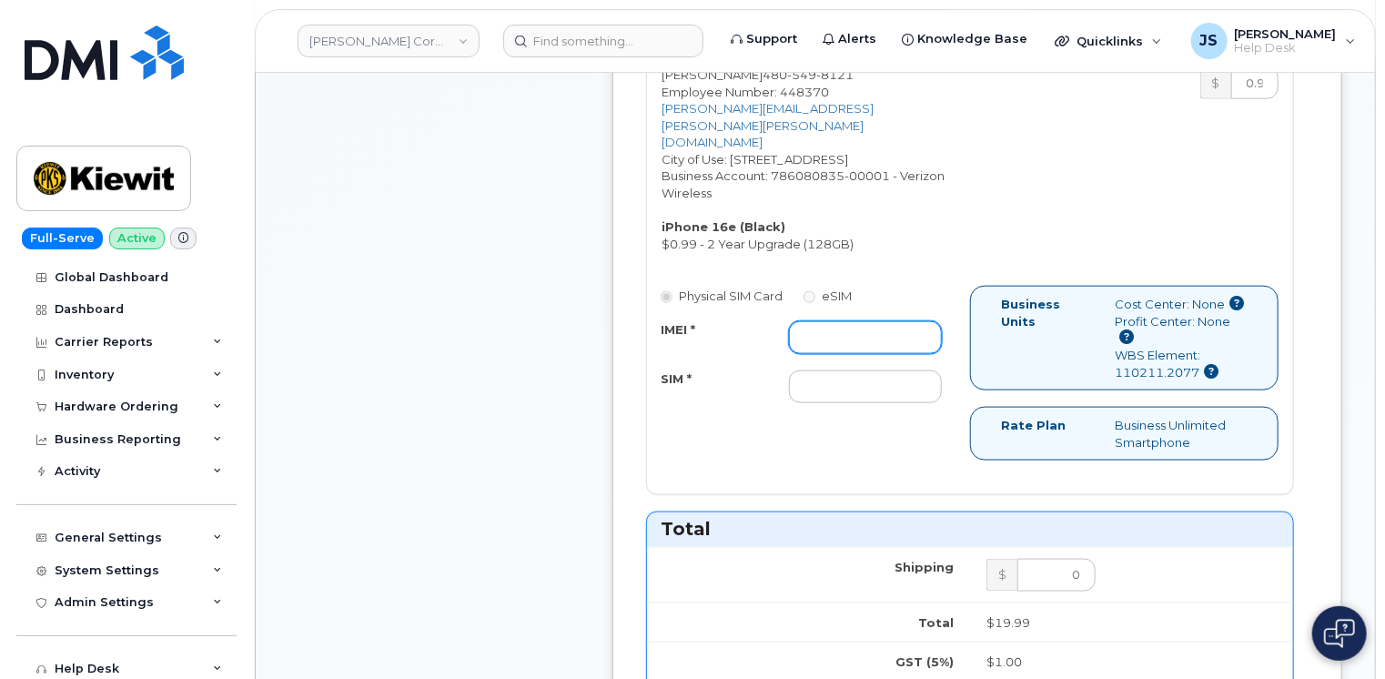
click at [870, 321] on input "IMEI *" at bounding box center [865, 337] width 153 height 33
paste input "350304974144653"
type input "350304974144653"
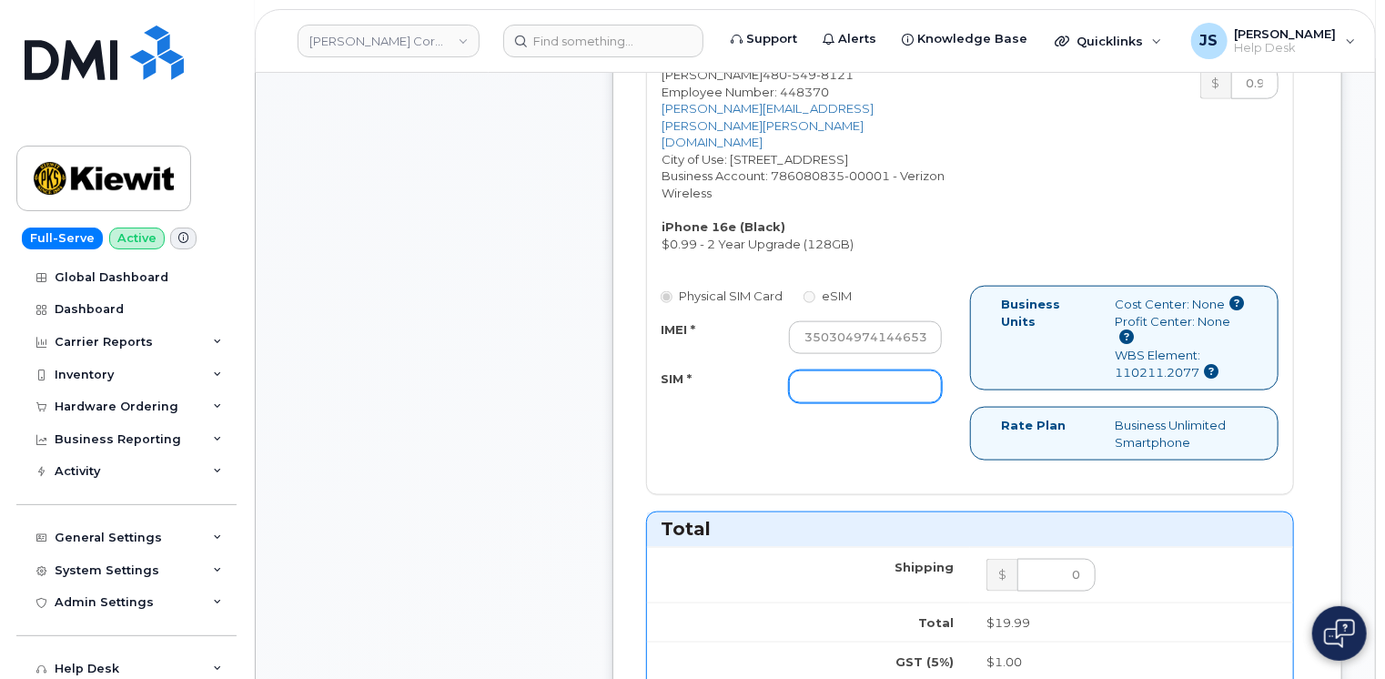
click at [831, 370] on input "SIM *" at bounding box center [865, 386] width 153 height 33
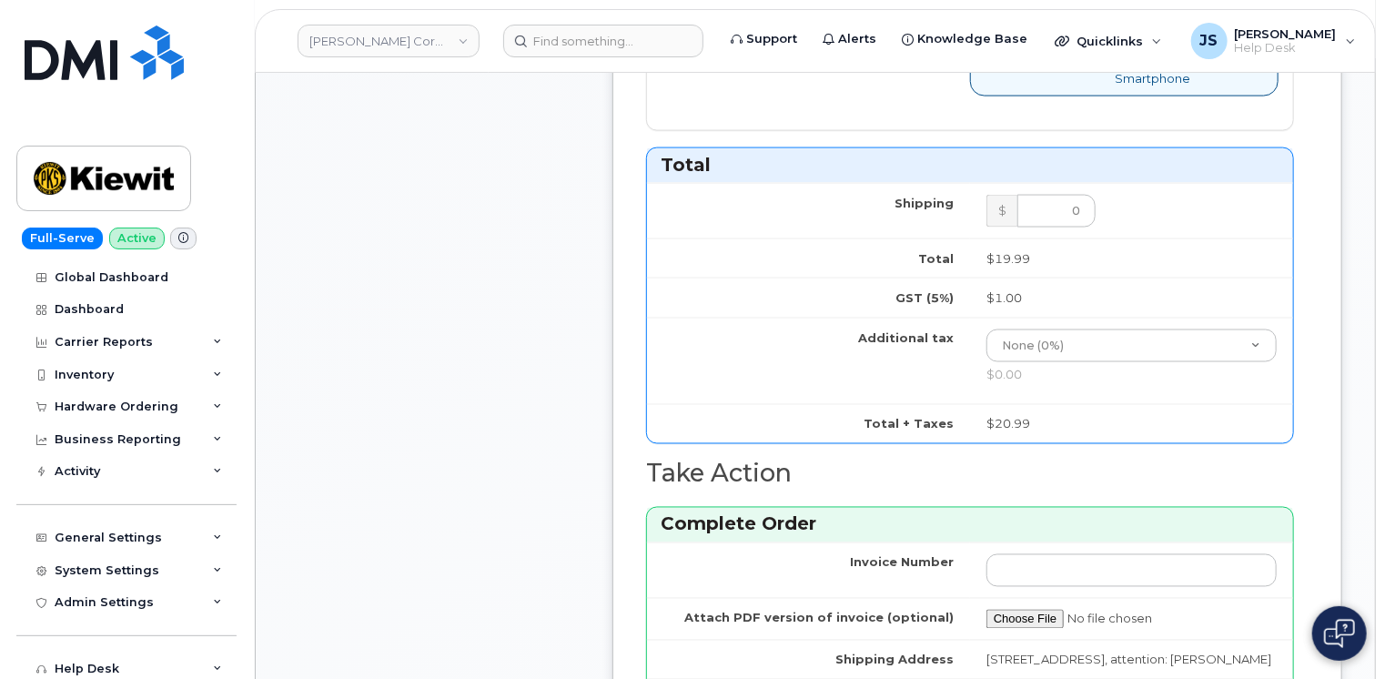
scroll to position [1547, 0]
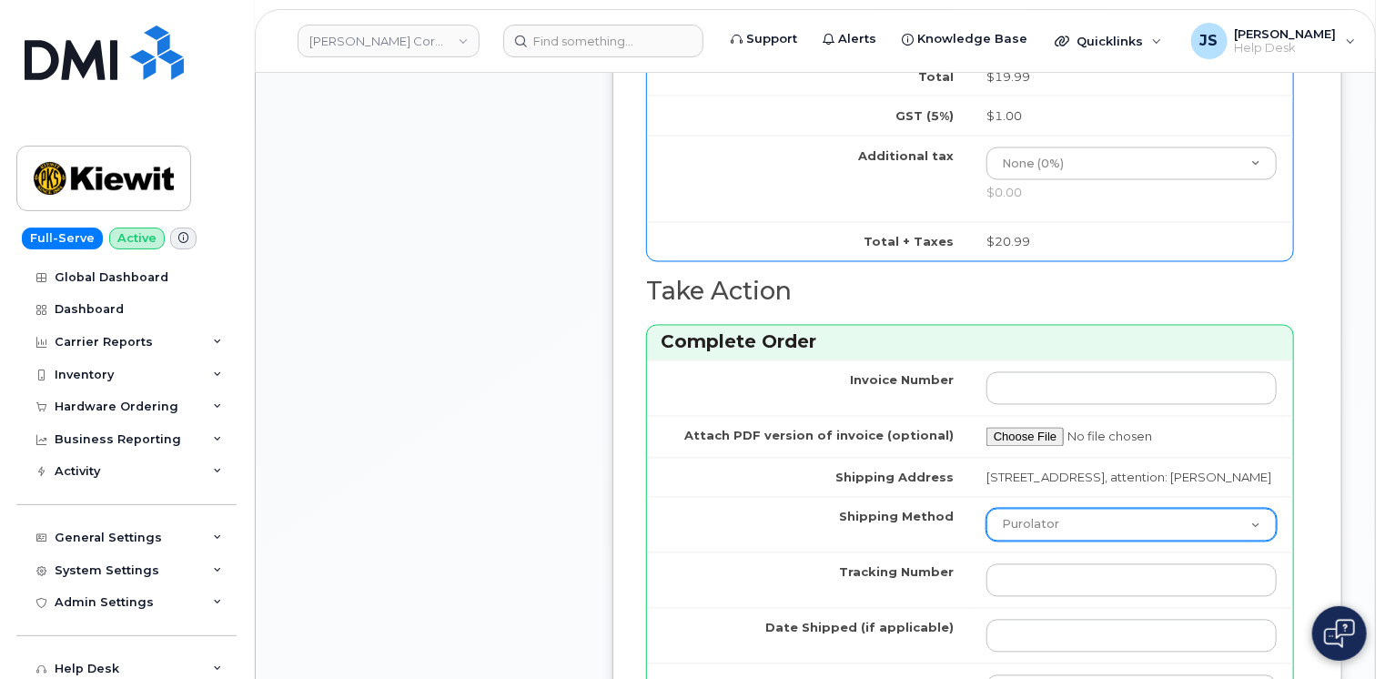
type input "n/a"
click at [1070, 509] on select "Purolator UPS FedEx Canada Post Courier Other Drop Off Pick Up" at bounding box center [1131, 525] width 290 height 33
select select "UPS"
click at [986, 509] on select "Purolator UPS FedEx Canada Post Courier Other Drop Off Pick Up" at bounding box center [1131, 525] width 290 height 33
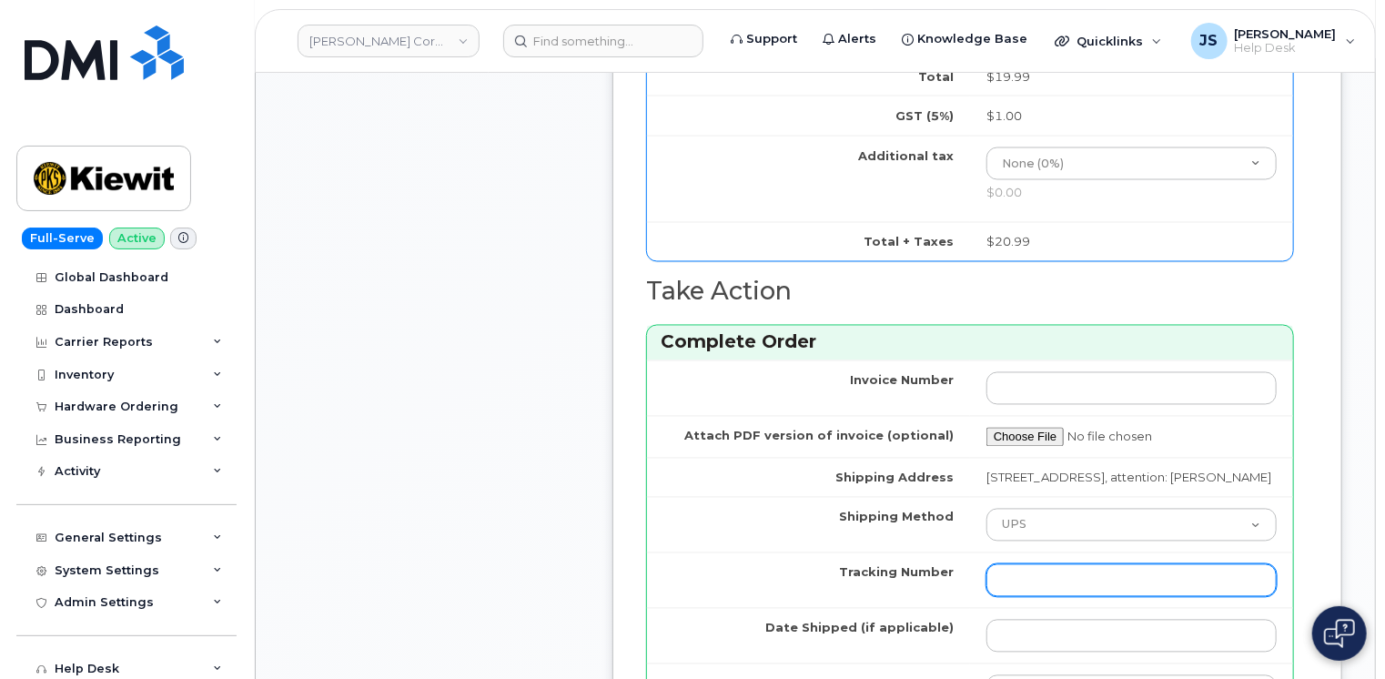
click at [1053, 564] on input "Tracking Number" at bounding box center [1131, 580] width 290 height 33
paste input "1Z4367572433009423"
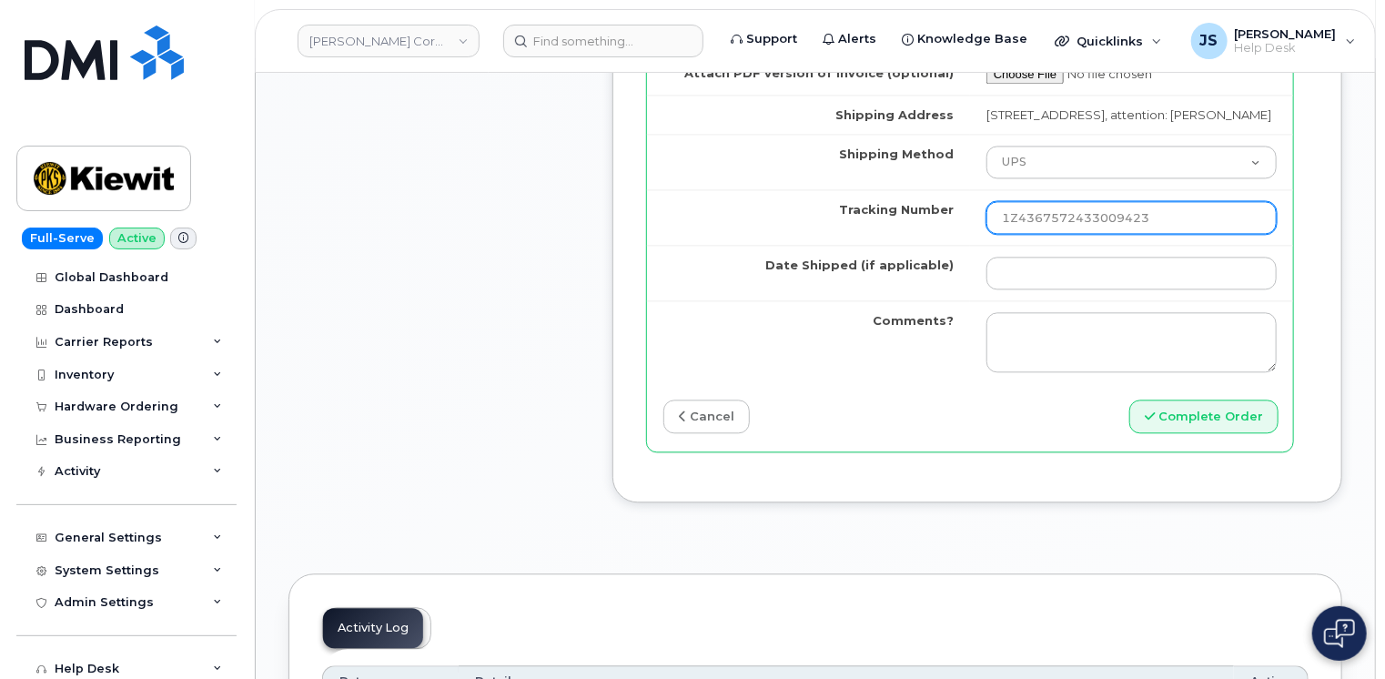
scroll to position [1910, 0]
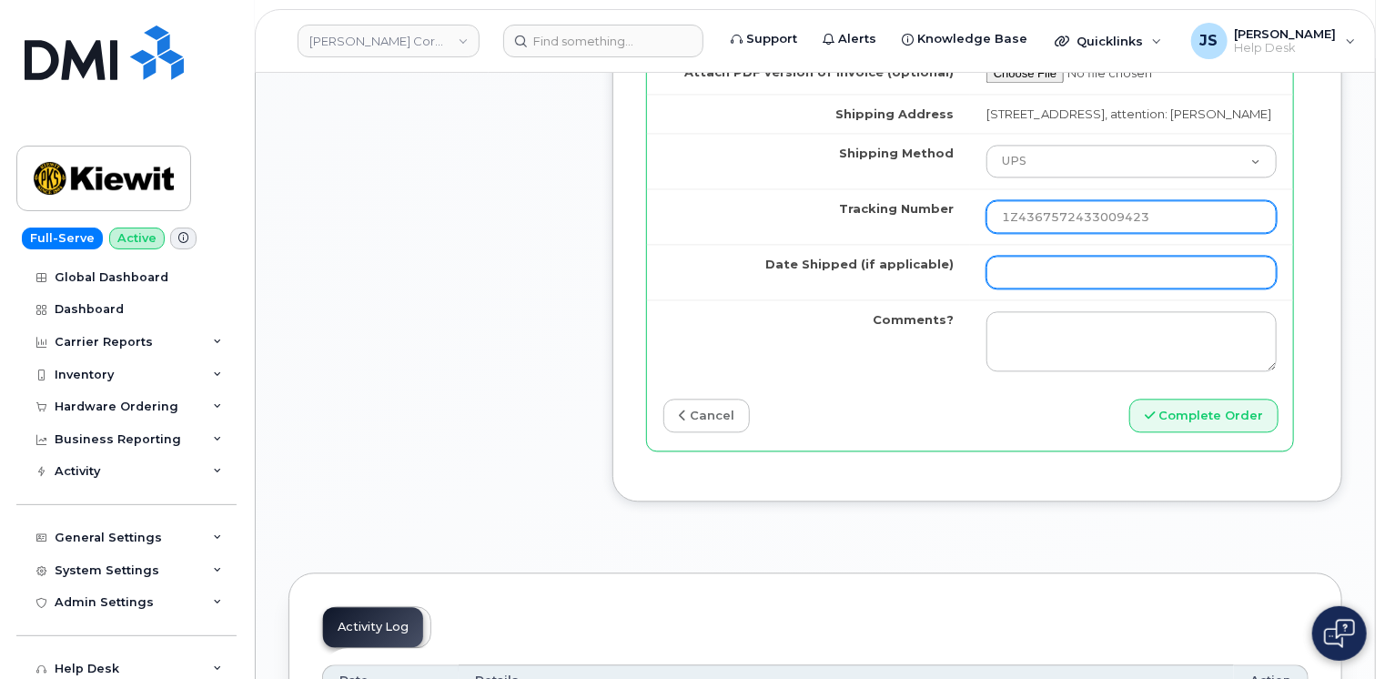
type input "1Z4367572433009423"
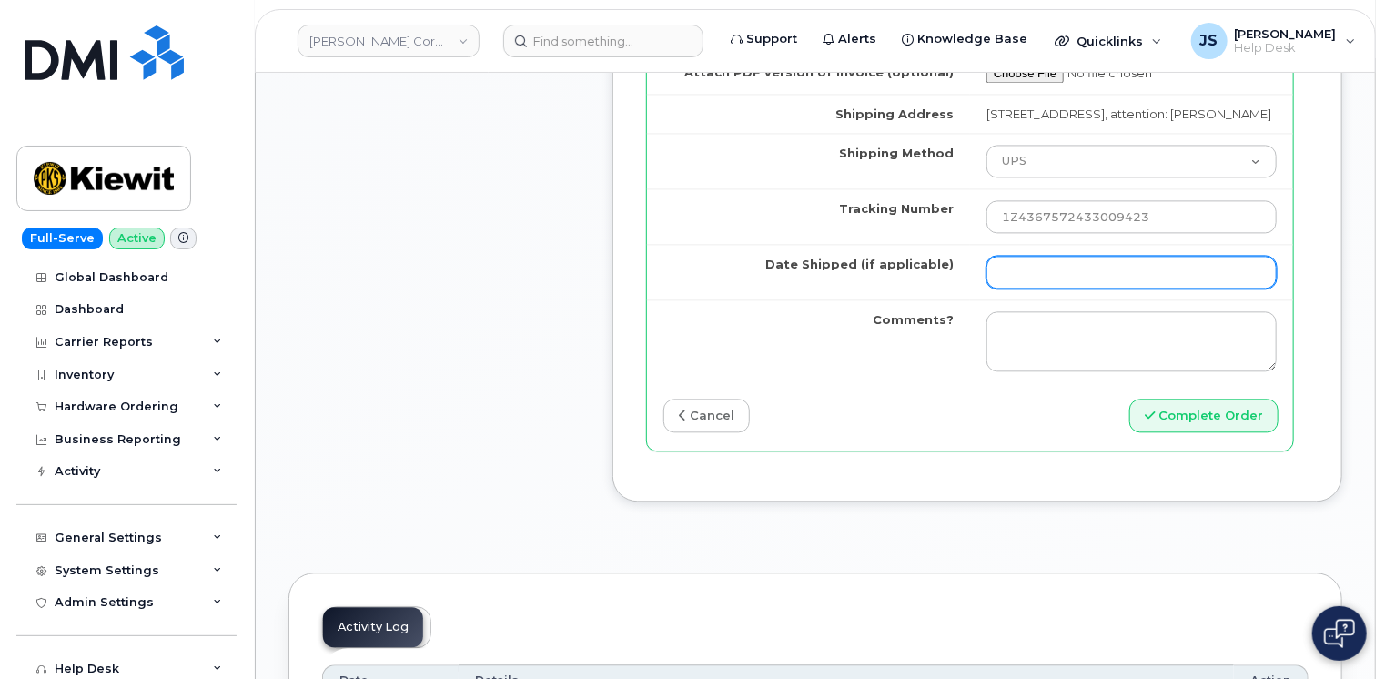
click at [1050, 256] on input "Date Shipped (if applicable)" at bounding box center [1131, 272] width 290 height 33
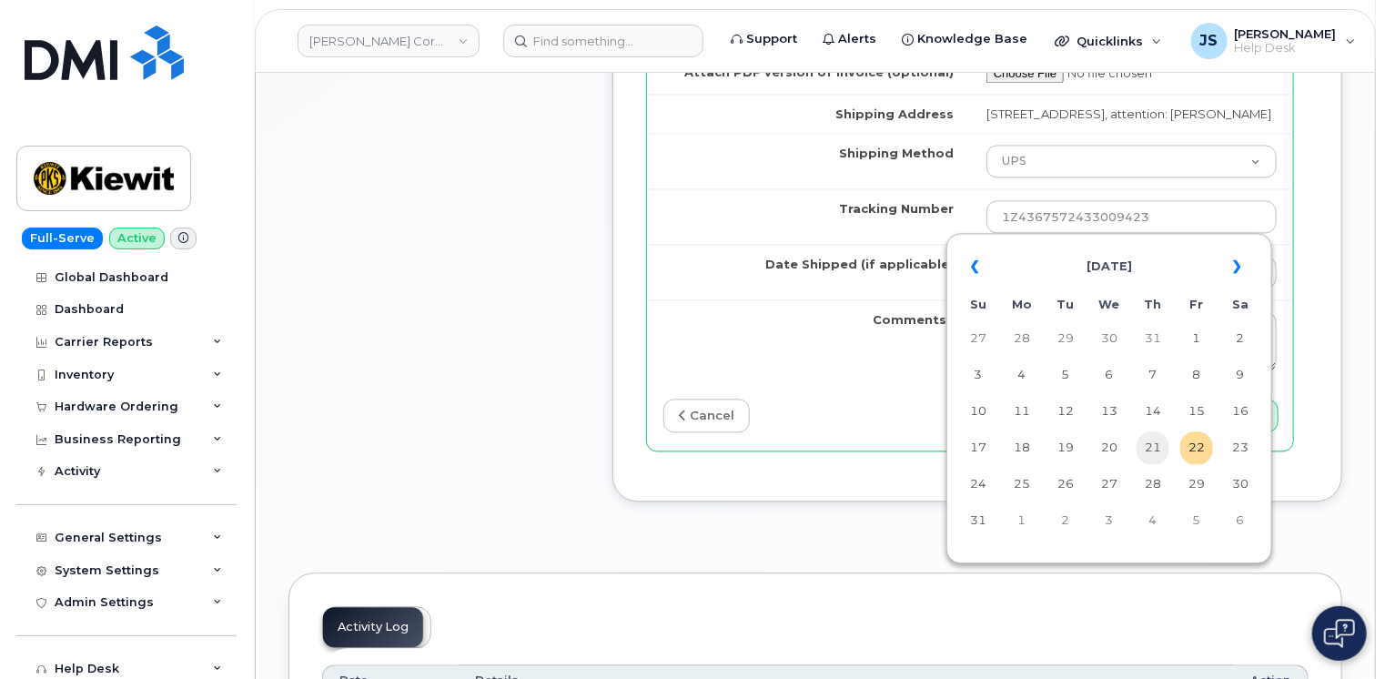
click at [1148, 450] on td "21" at bounding box center [1152, 447] width 33 height 33
type input "[DATE]"
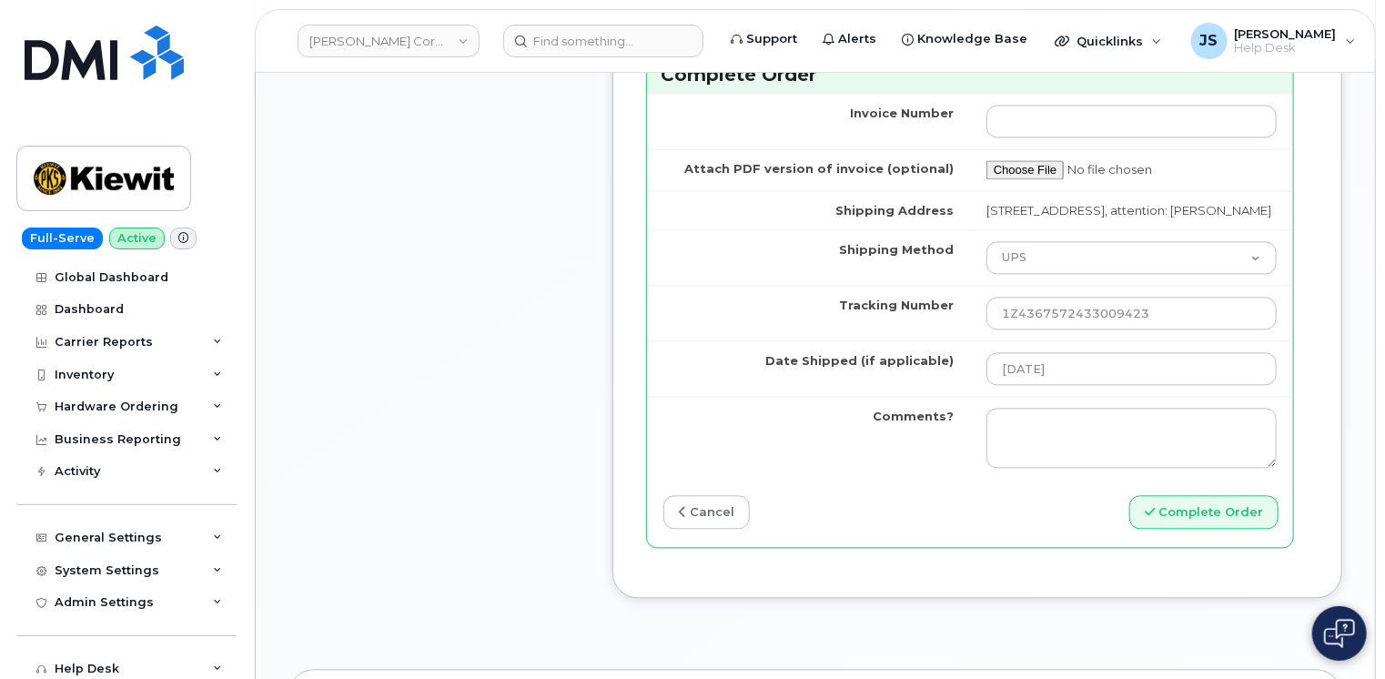
scroll to position [1819, 0]
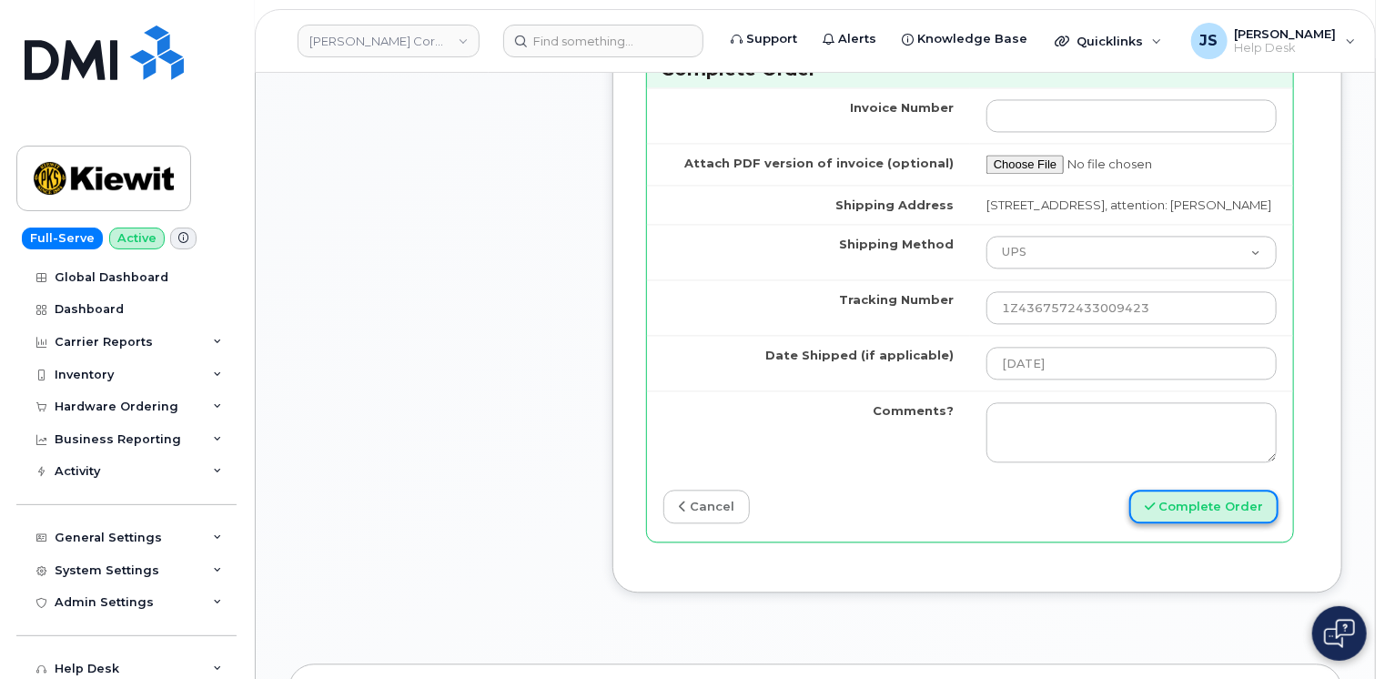
click at [1218, 489] on button "Complete Order" at bounding box center [1203, 506] width 149 height 34
